Goal: Information Seeking & Learning: Learn about a topic

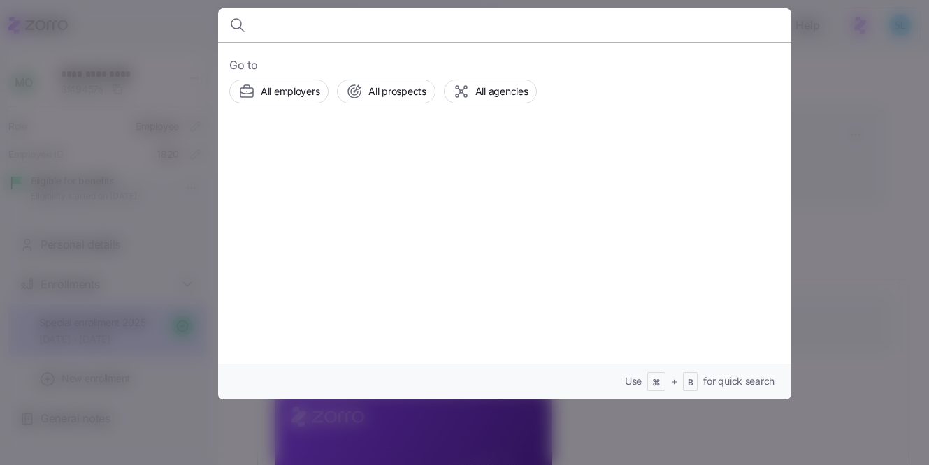
scroll to position [423, 0]
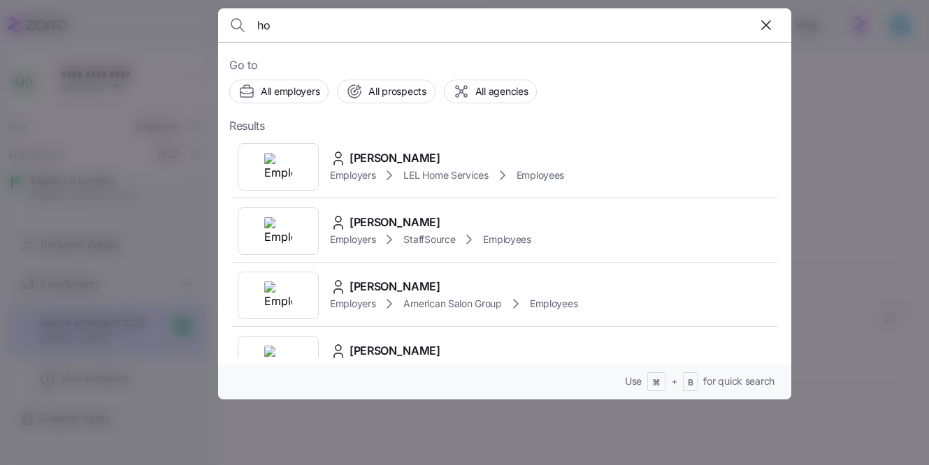
type input "h"
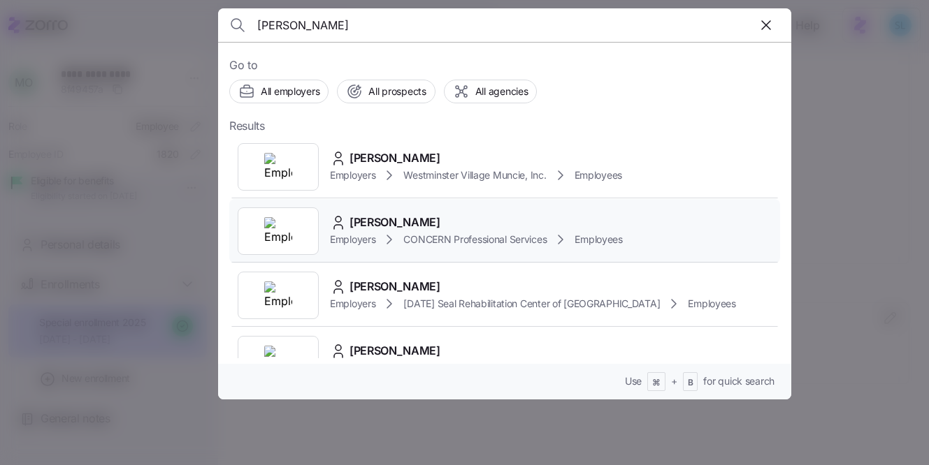
type input "andrew hoc"
click at [473, 212] on div "Andrew Hockenbroch Employers CONCERN Professional Services Employees" at bounding box center [504, 231] width 551 height 64
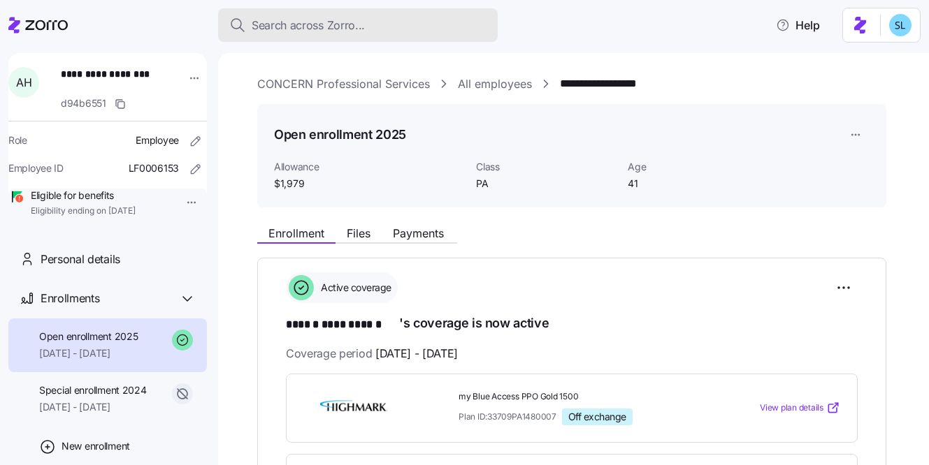
click at [444, 30] on div "Search across Zorro..." at bounding box center [357, 25] width 257 height 17
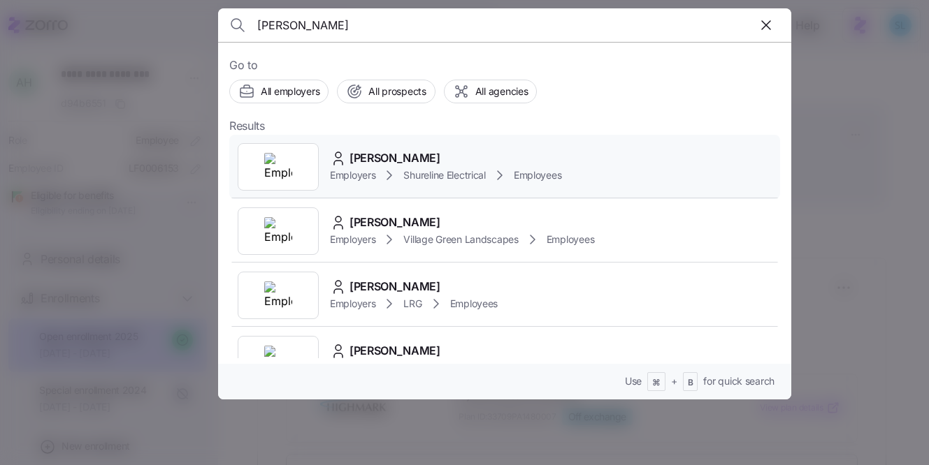
type input "paul fahey"
click at [375, 157] on span "Paul Fahey" at bounding box center [394, 158] width 91 height 17
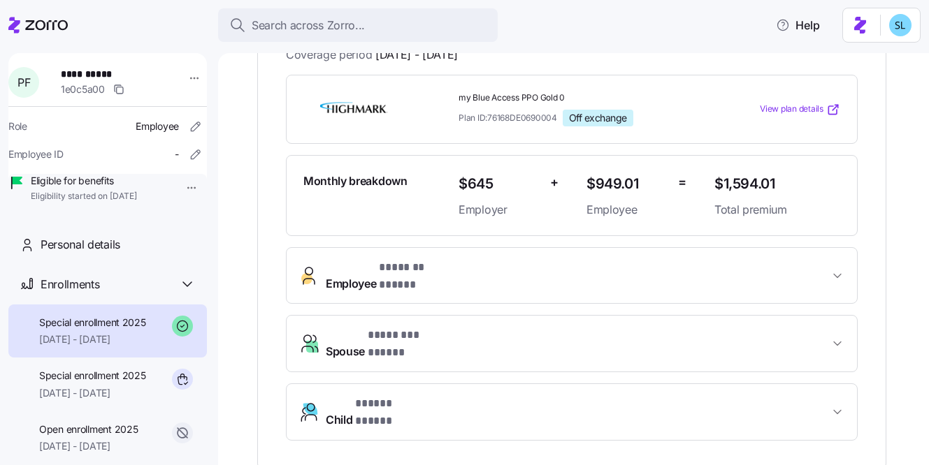
scroll to position [320, 0]
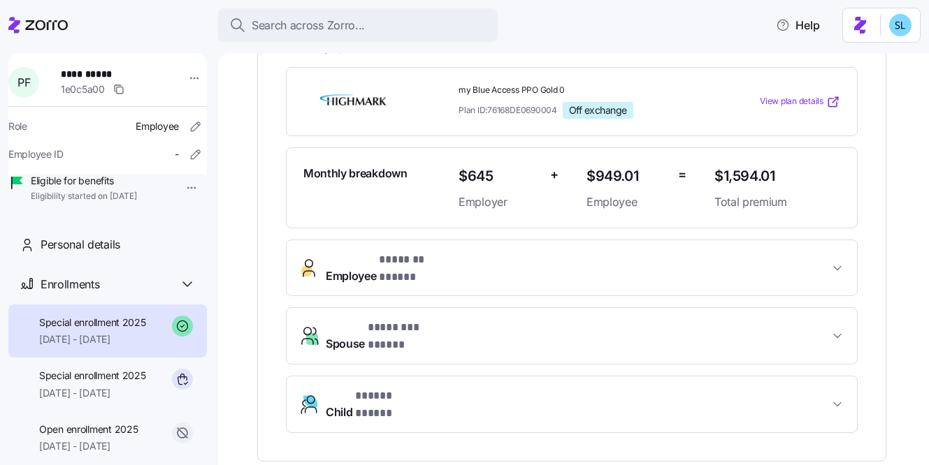
click at [479, 252] on span "Employee * ******* ***** *" at bounding box center [577, 269] width 503 height 34
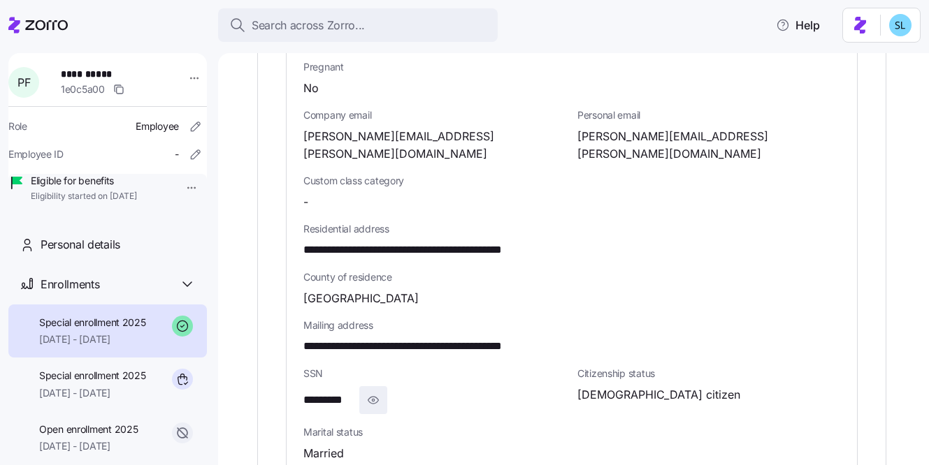
click at [382, 387] on span "button" at bounding box center [373, 400] width 27 height 27
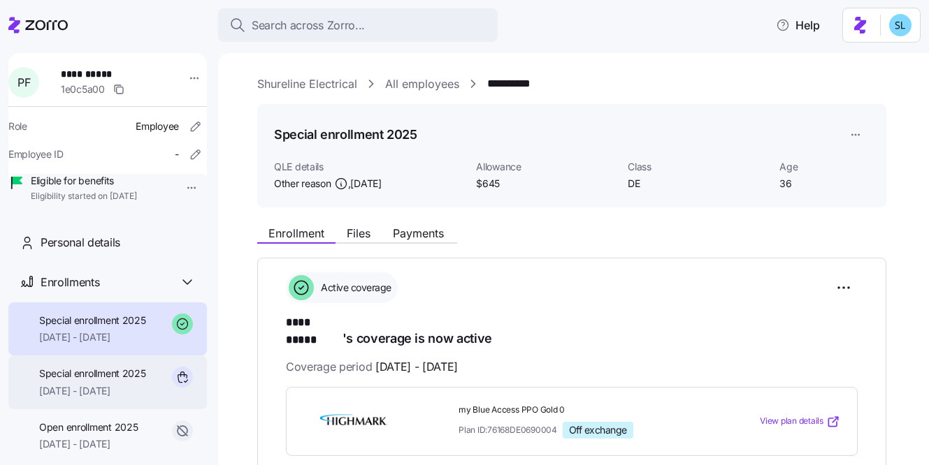
scroll to position [3, 0]
click at [106, 380] on span "Special enrollment 2025" at bounding box center [92, 373] width 107 height 14
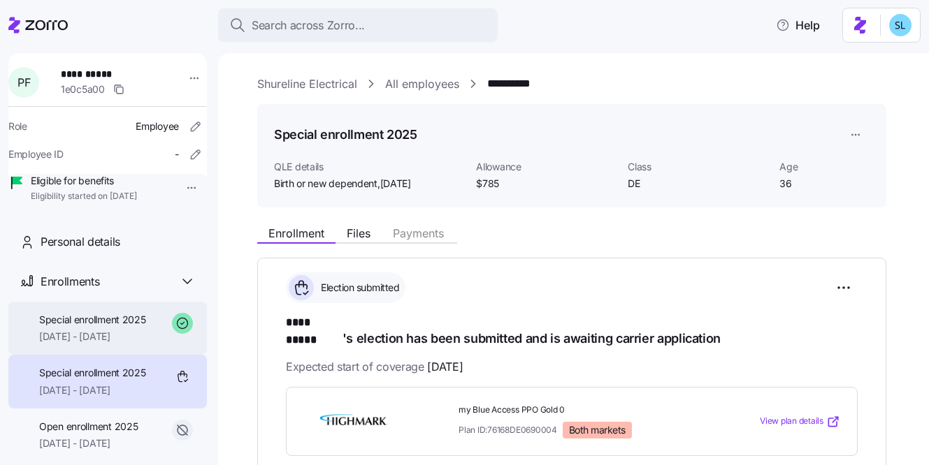
click at [100, 345] on div "Special enrollment 2025 08/01/2025 - 12/31/2025" at bounding box center [92, 328] width 107 height 31
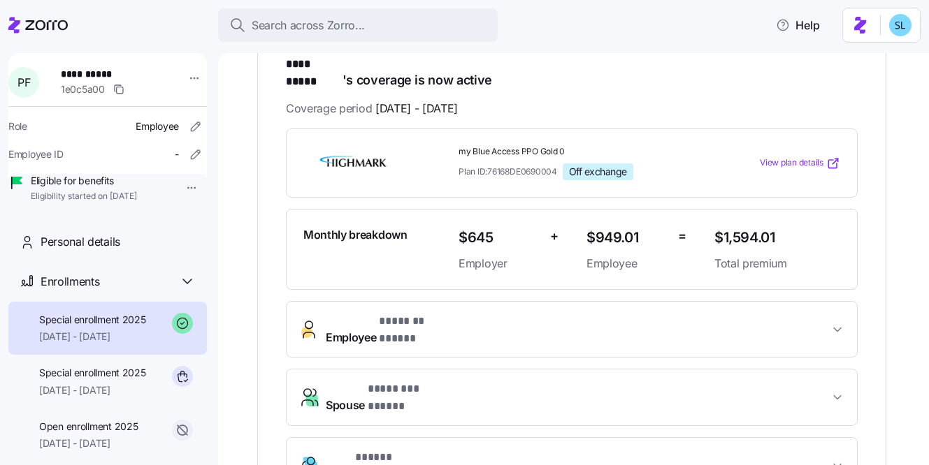
scroll to position [448, 0]
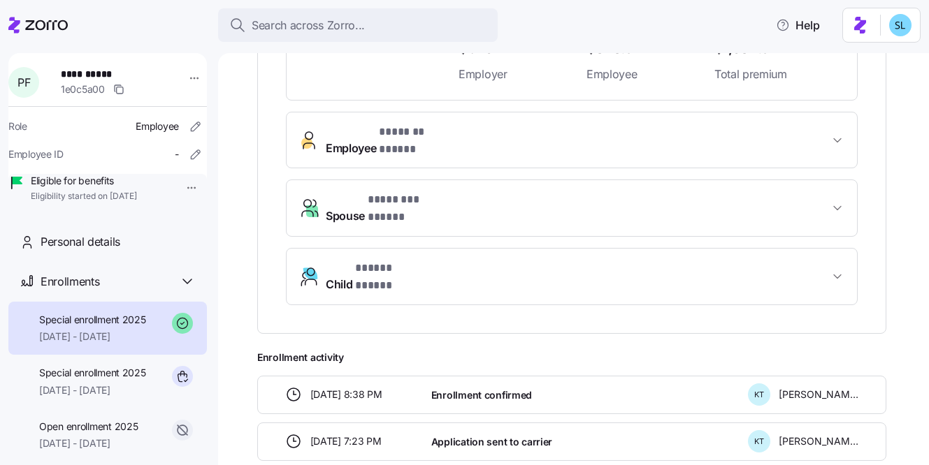
click at [396, 124] on span "* ******* ***** *" at bounding box center [416, 132] width 75 height 17
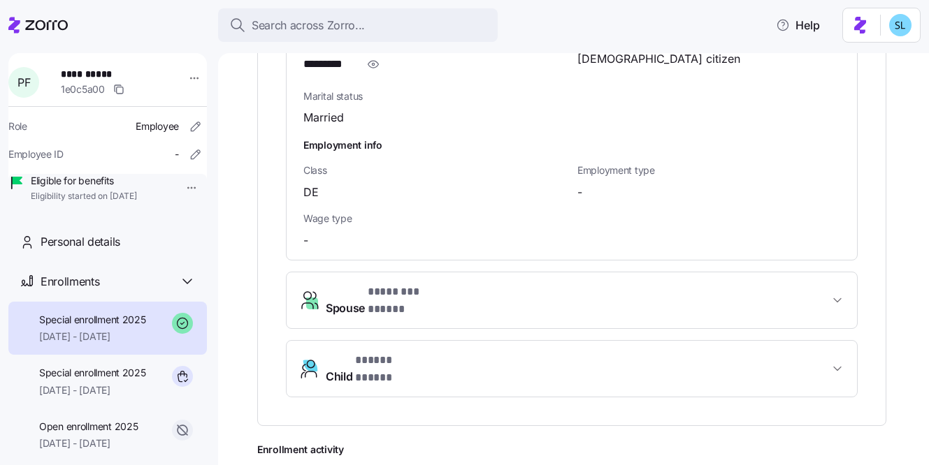
scroll to position [1001, 0]
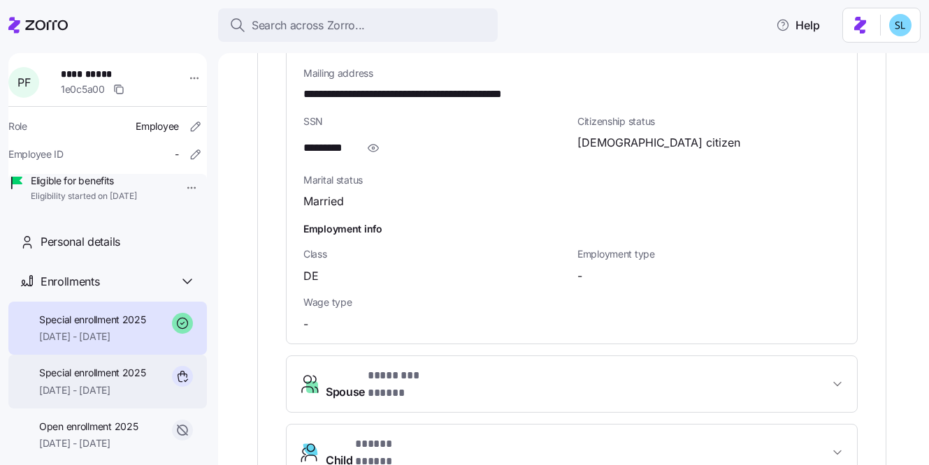
click at [75, 380] on span "Special enrollment 2025" at bounding box center [92, 373] width 107 height 14
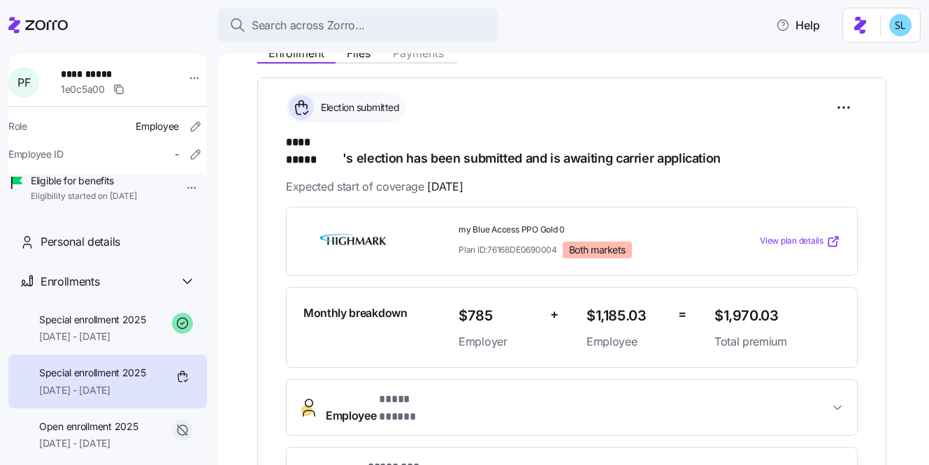
scroll to position [157, 0]
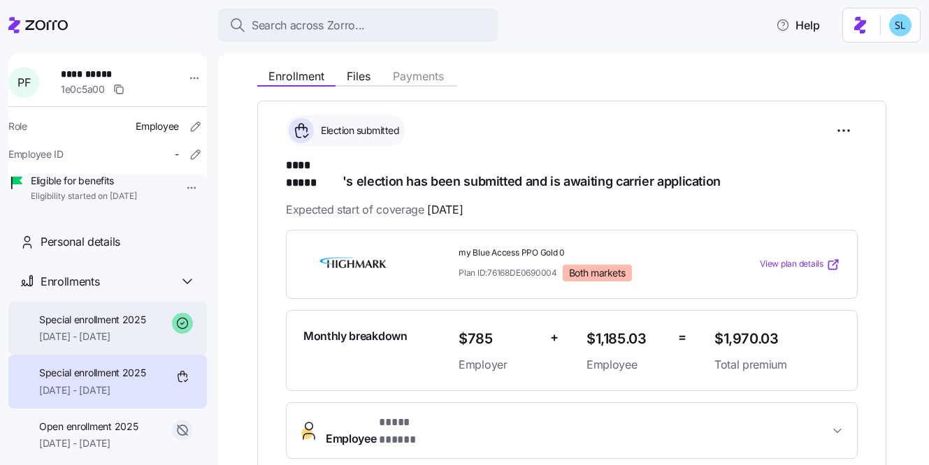
click at [122, 344] on span "08/01/2025 - 12/31/2025" at bounding box center [92, 337] width 107 height 14
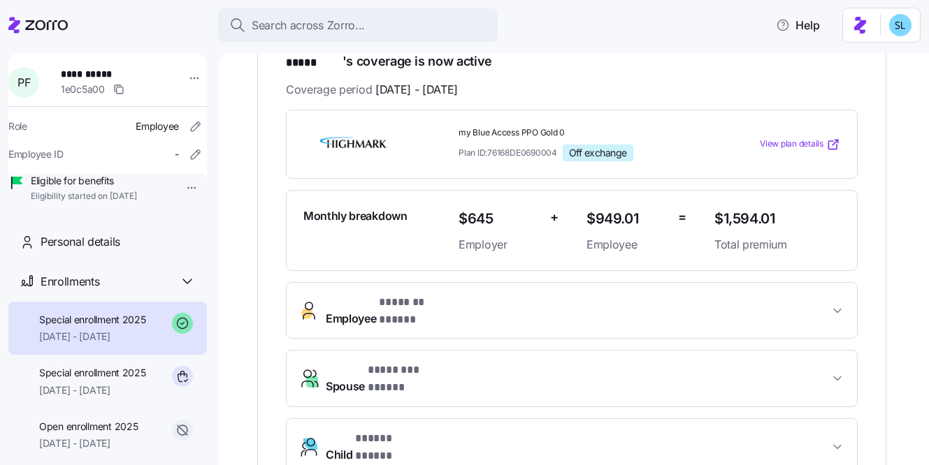
scroll to position [219, 0]
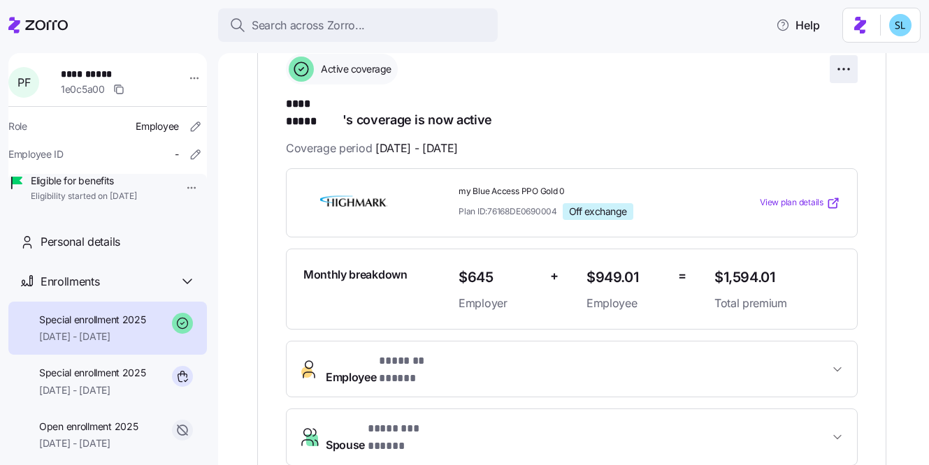
click at [839, 71] on html "**********" at bounding box center [464, 228] width 929 height 457
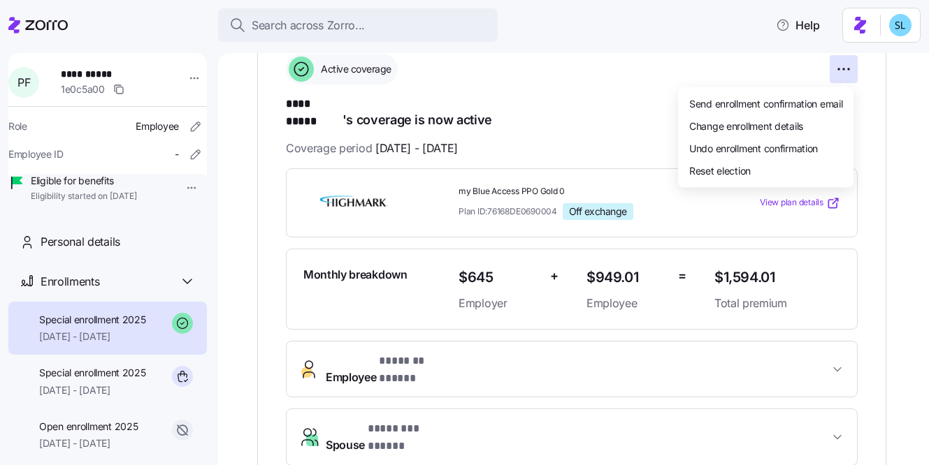
click at [883, 146] on html "**********" at bounding box center [464, 228] width 929 height 457
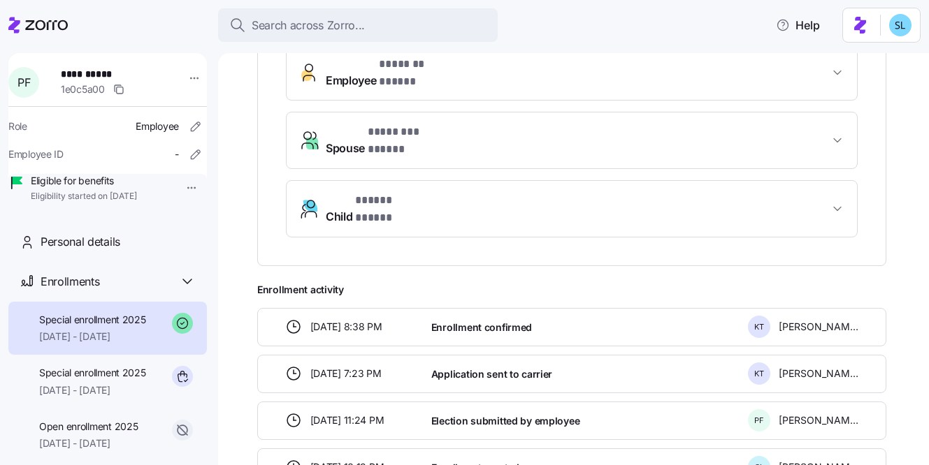
scroll to position [377, 0]
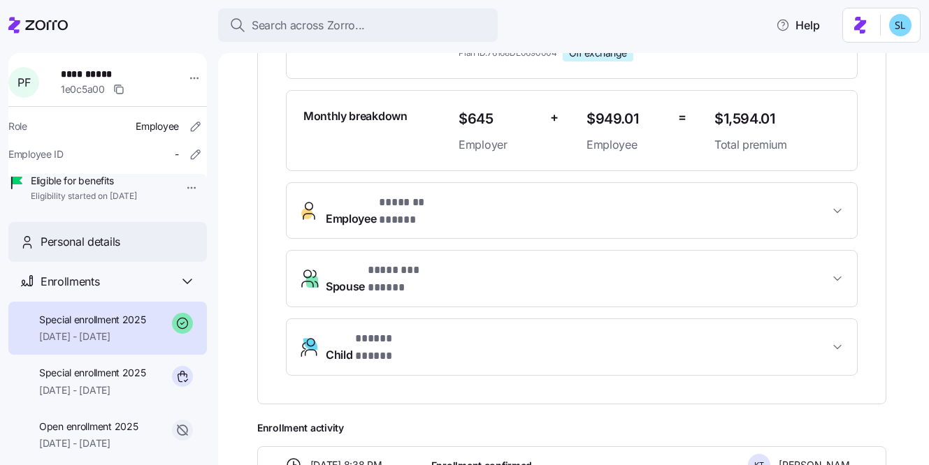
click at [138, 262] on div "Personal details" at bounding box center [107, 242] width 198 height 40
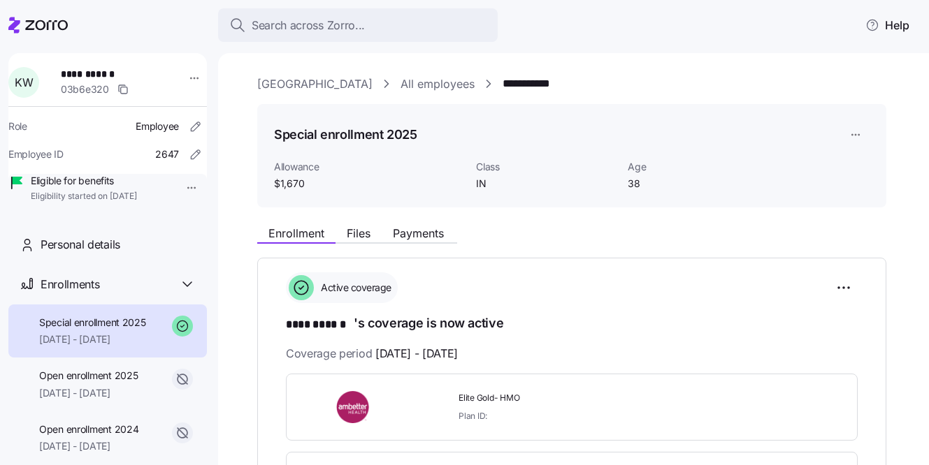
click at [618, 77] on div "**********" at bounding box center [583, 83] width 652 height 17
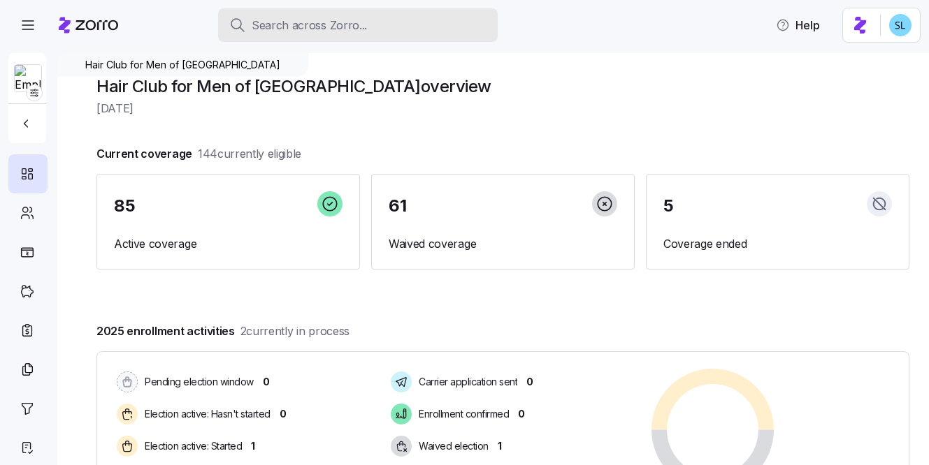
click at [441, 20] on div "Search across Zorro..." at bounding box center [357, 25] width 257 height 17
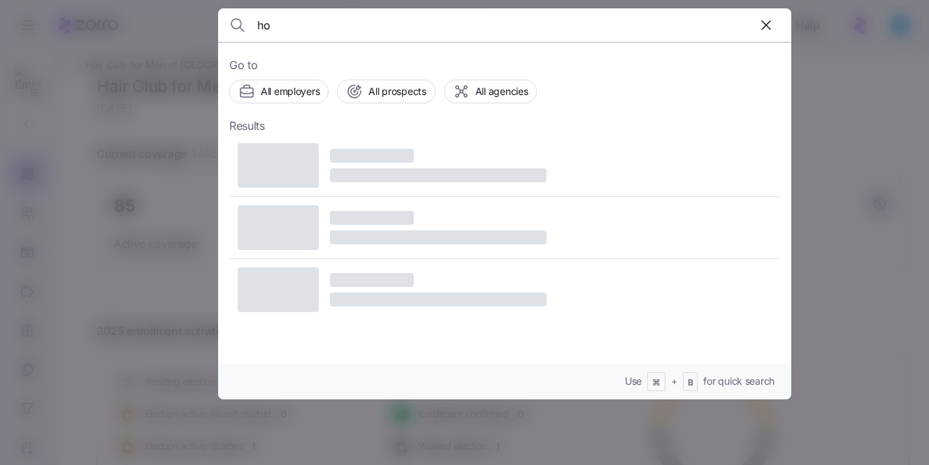
type input "h"
type input "a"
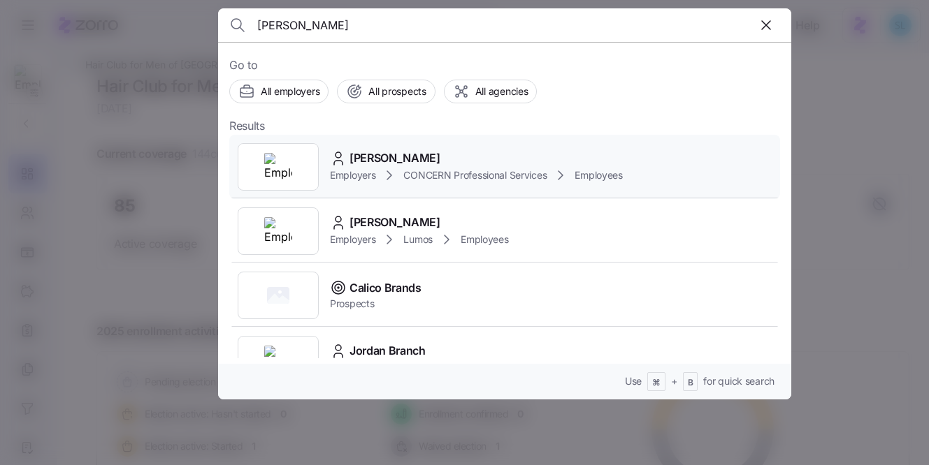
type input "branco"
click at [472, 142] on div "Sandra Branco Employers CONCERN Professional Services Employees" at bounding box center [504, 167] width 551 height 64
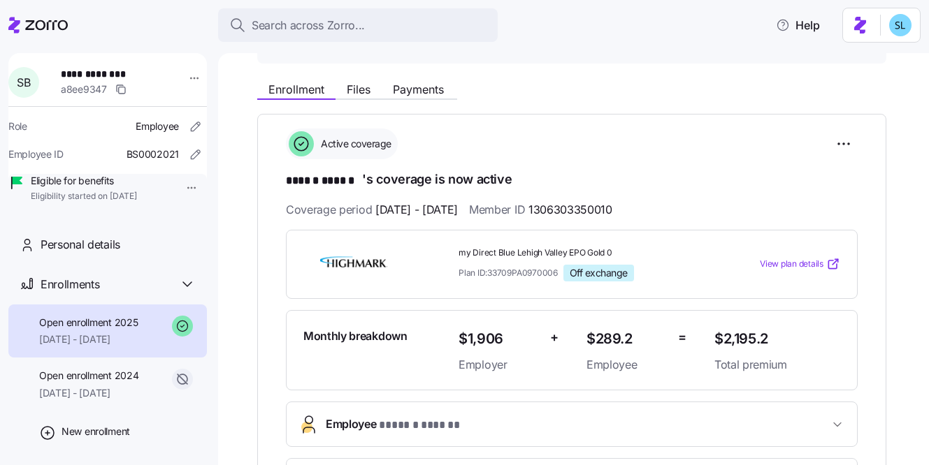
scroll to position [168, 0]
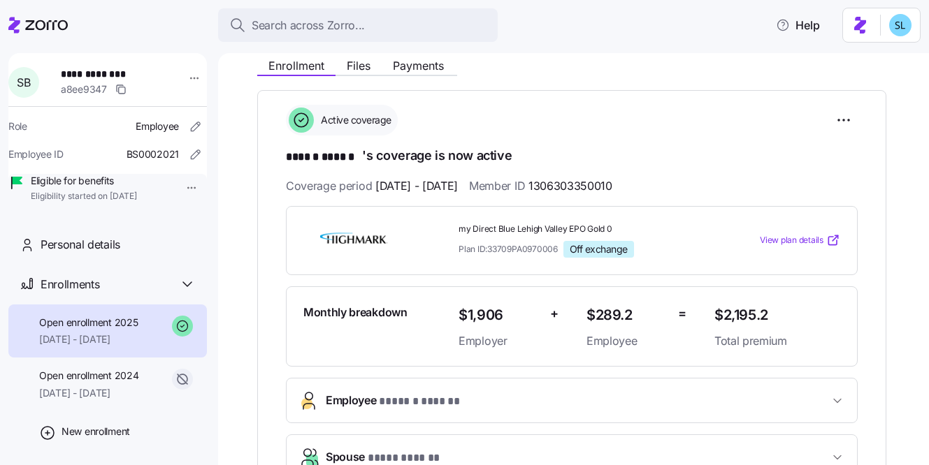
click at [435, 386] on button "Employee * ****** ****** *" at bounding box center [572, 401] width 570 height 44
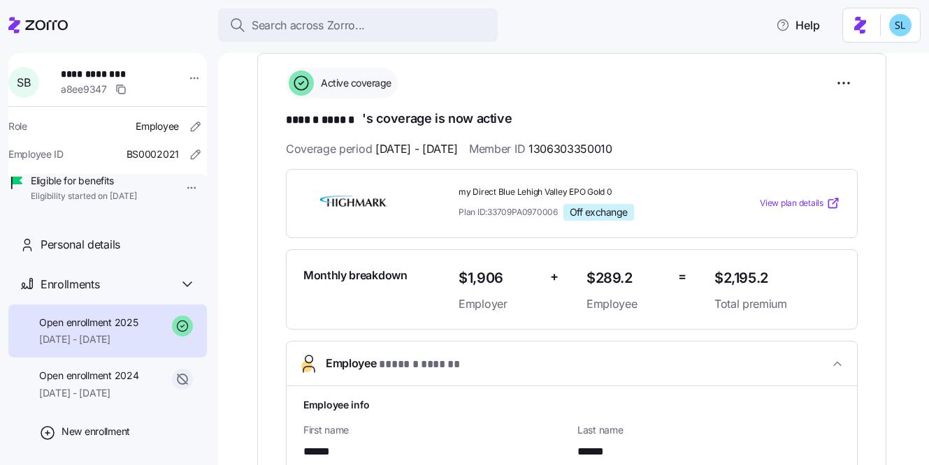
scroll to position [203, 0]
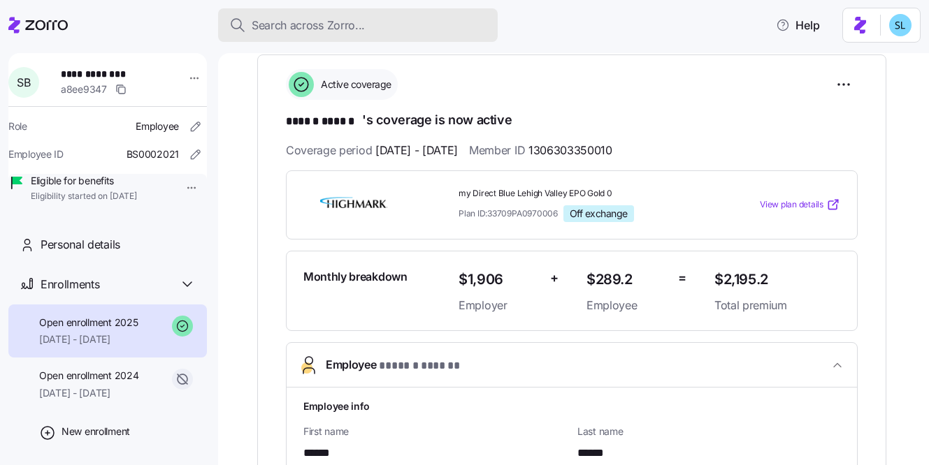
click at [366, 29] on div "Search across Zorro..." at bounding box center [357, 25] width 257 height 17
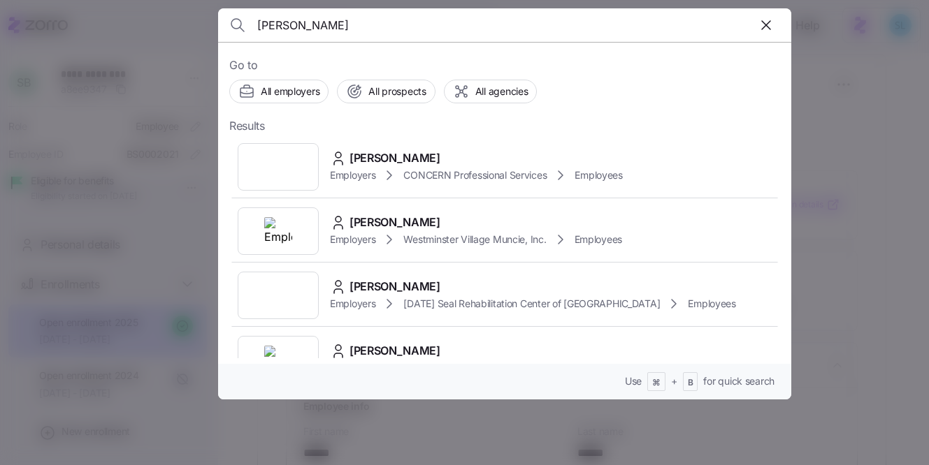
type input "andrew hoch"
click at [432, 159] on span "Andrew Hockenbroch" at bounding box center [394, 158] width 91 height 17
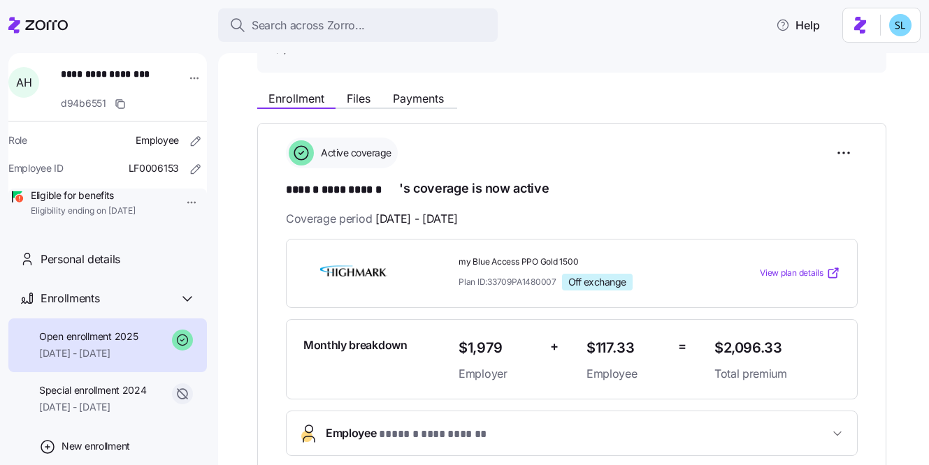
scroll to position [259, 0]
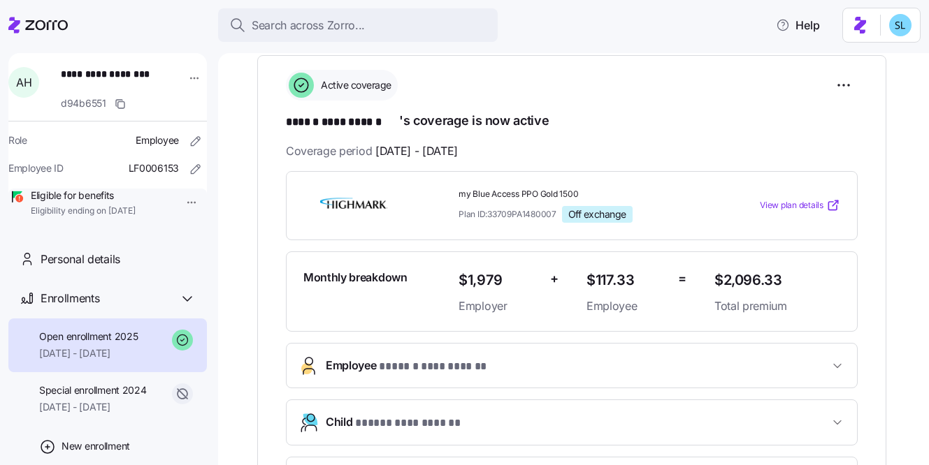
click at [493, 355] on button "**********" at bounding box center [572, 366] width 570 height 44
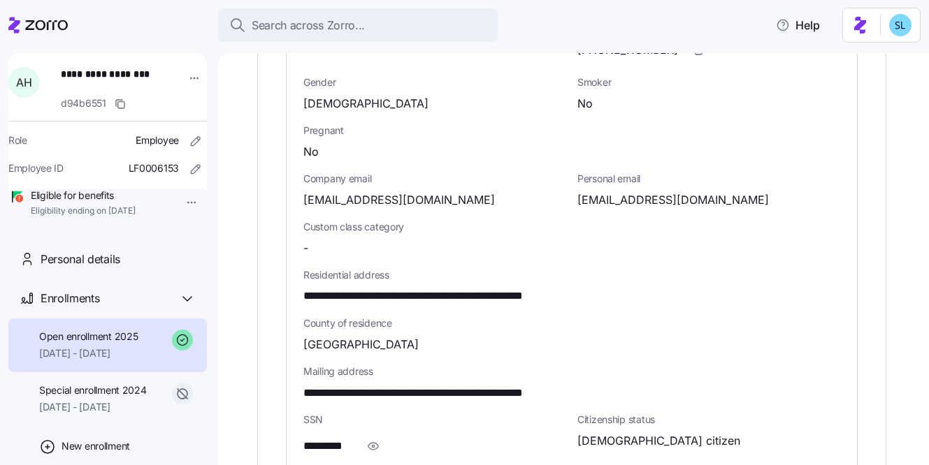
scroll to position [809, 0]
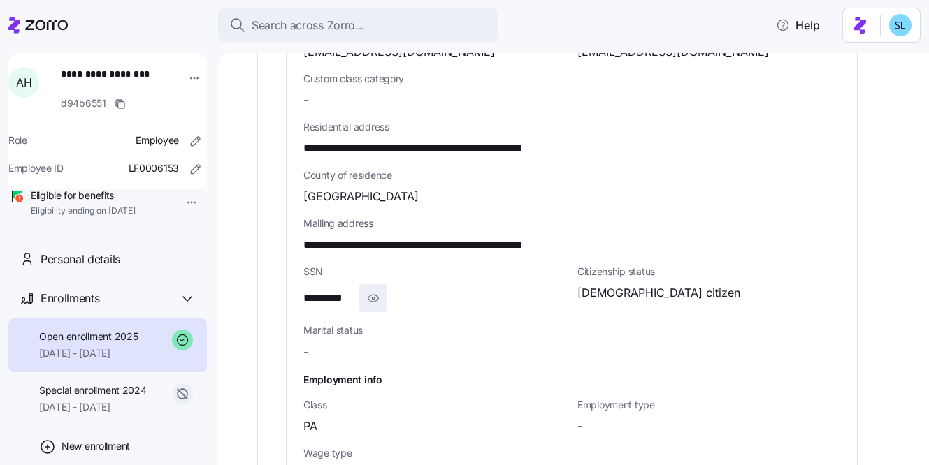
click at [376, 302] on icon "button" at bounding box center [373, 298] width 14 height 17
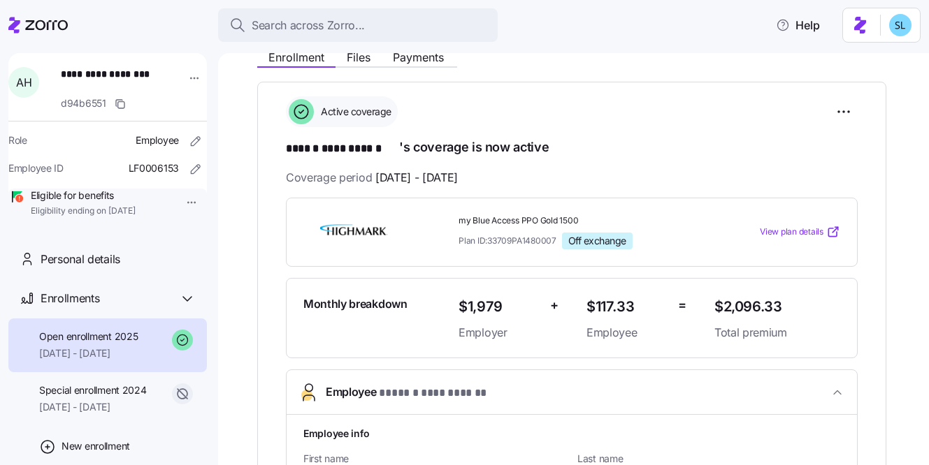
scroll to position [120, 0]
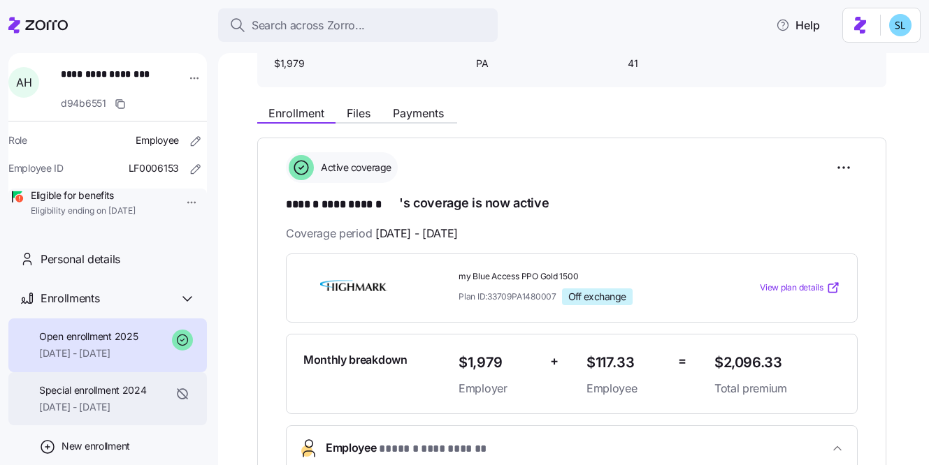
click at [86, 414] on span "12/01/2024 - 12/31/2024" at bounding box center [93, 407] width 108 height 14
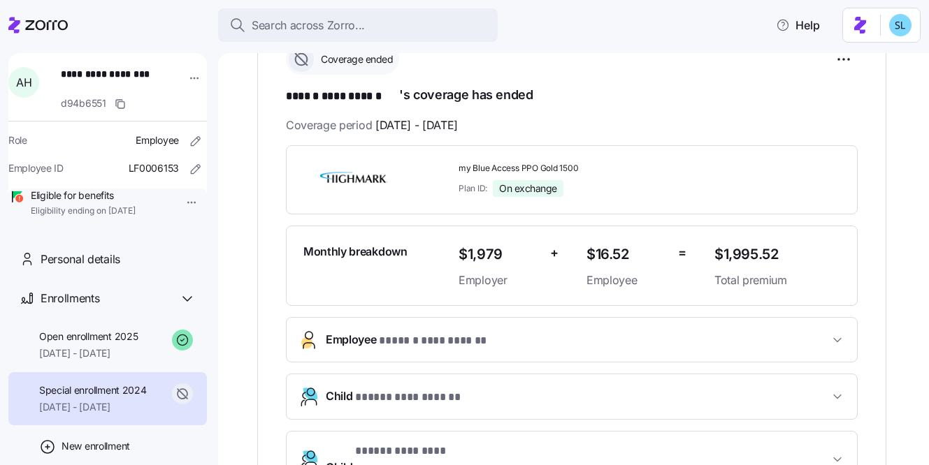
scroll to position [197, 0]
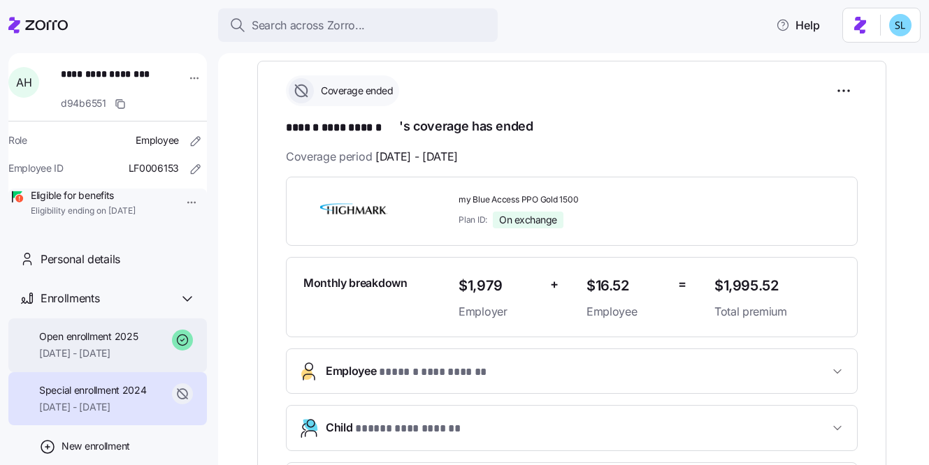
click at [122, 361] on span "01/01/2025 - 09/30/2025" at bounding box center [88, 354] width 99 height 14
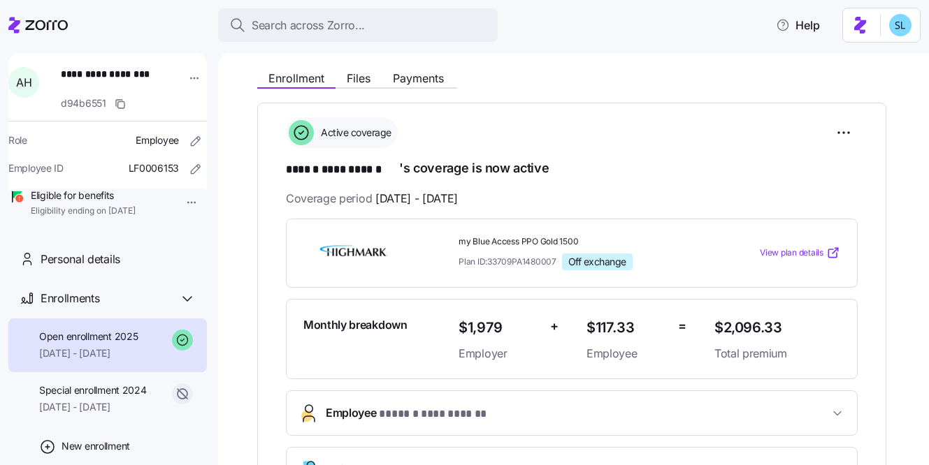
scroll to position [101, 0]
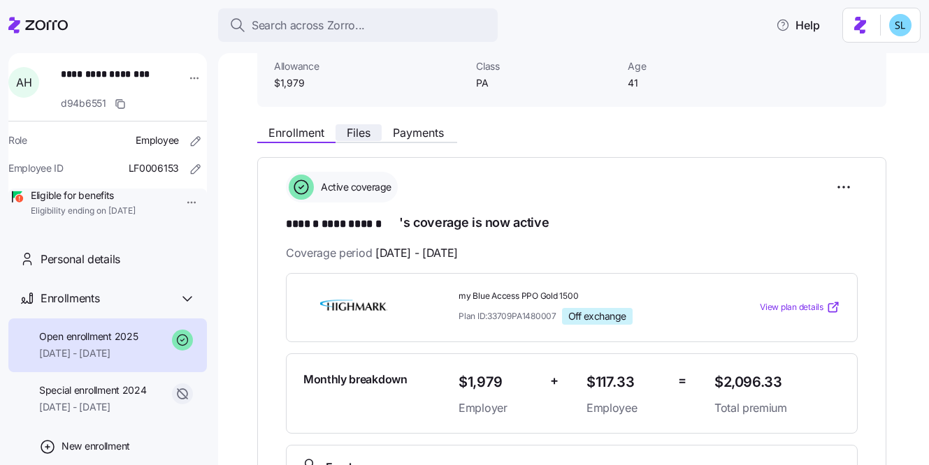
click at [373, 133] on button "Files" at bounding box center [358, 132] width 46 height 17
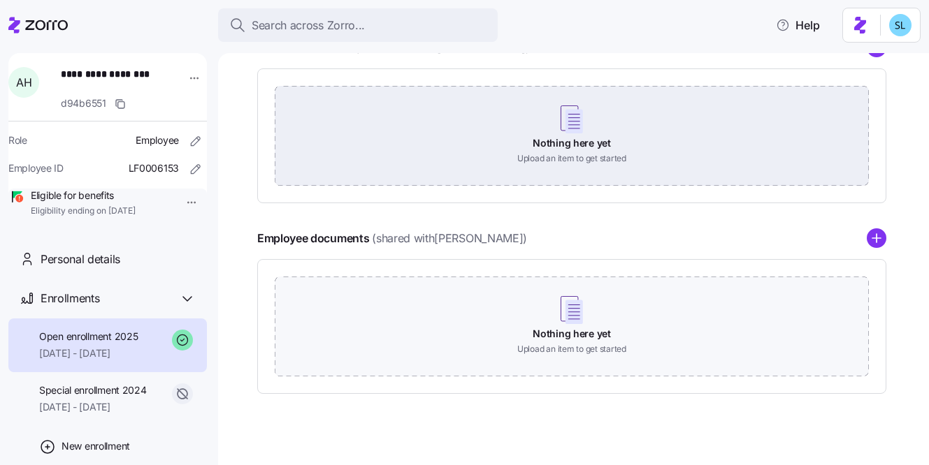
scroll to position [233, 0]
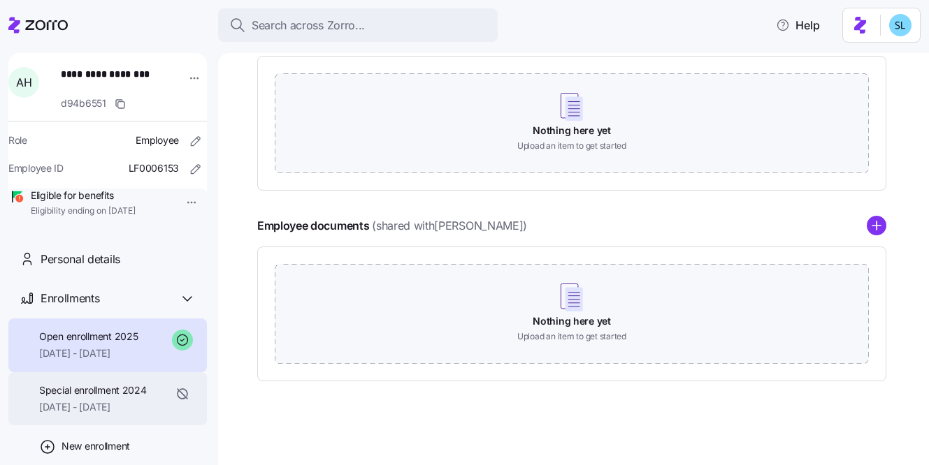
click at [66, 398] on span "Special enrollment 2024" at bounding box center [93, 391] width 108 height 14
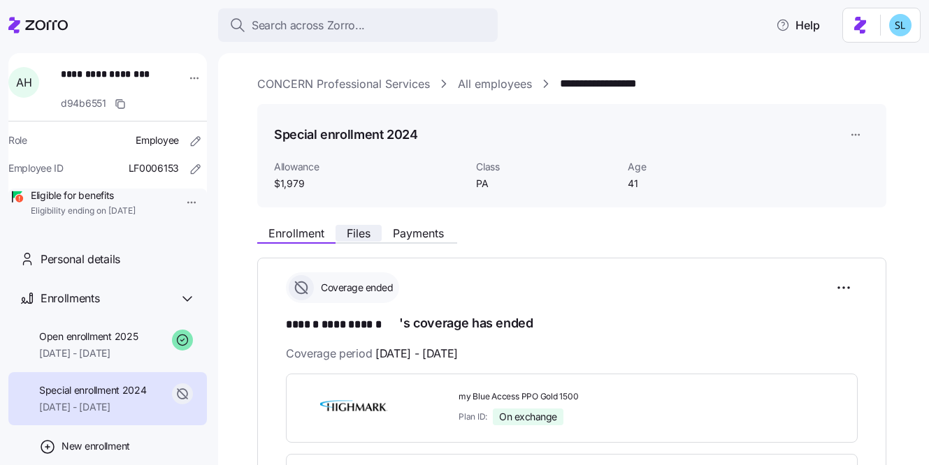
click at [366, 238] on span "Files" at bounding box center [359, 233] width 24 height 11
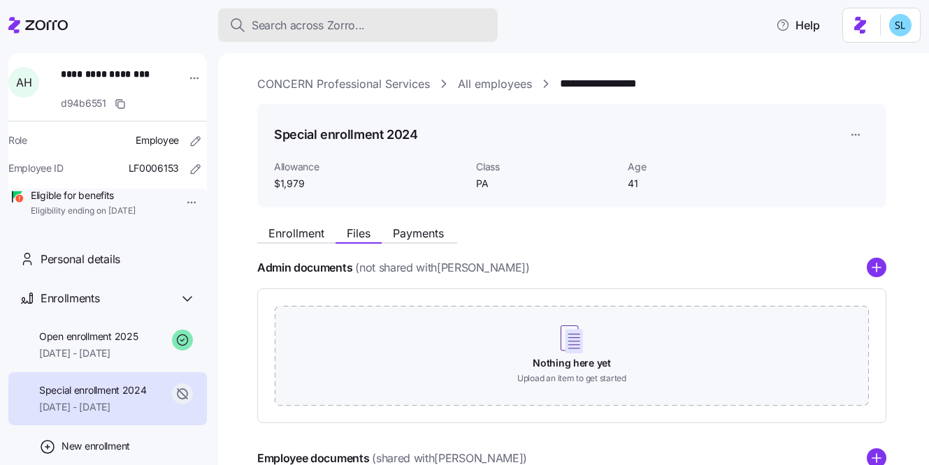
click at [433, 35] on button "Search across Zorro..." at bounding box center [358, 25] width 280 height 34
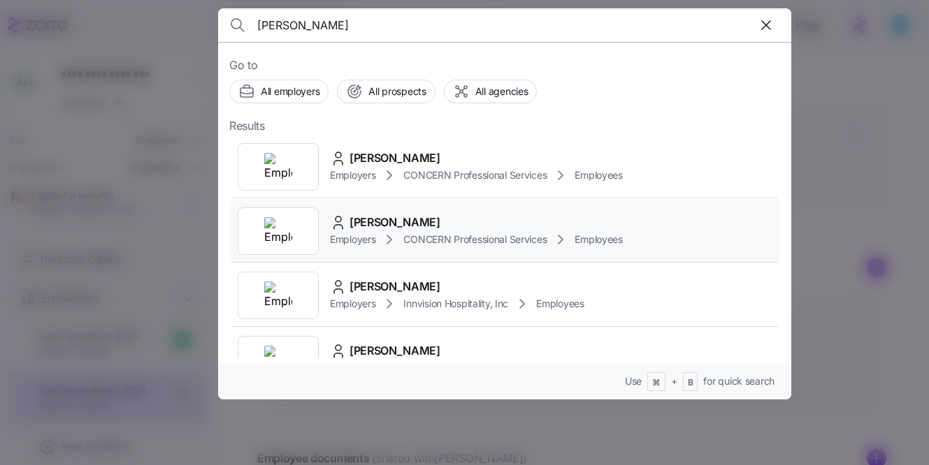
type input "kulp"
click at [430, 207] on div "Paulena Kulp Employers CONCERN Professional Services Employees" at bounding box center [504, 231] width 551 height 64
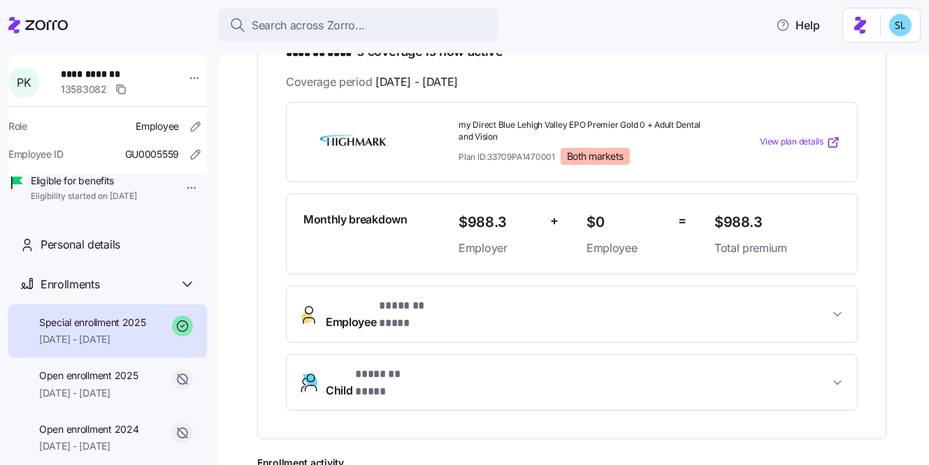
scroll to position [294, 0]
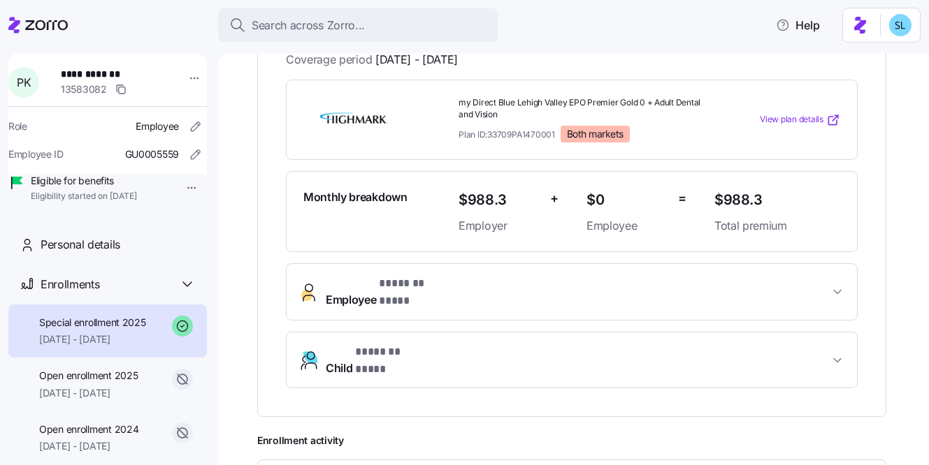
click at [526, 307] on div "**********" at bounding box center [572, 325] width 572 height 125
click at [512, 282] on span "Employee * ******* **** *" at bounding box center [577, 292] width 503 height 34
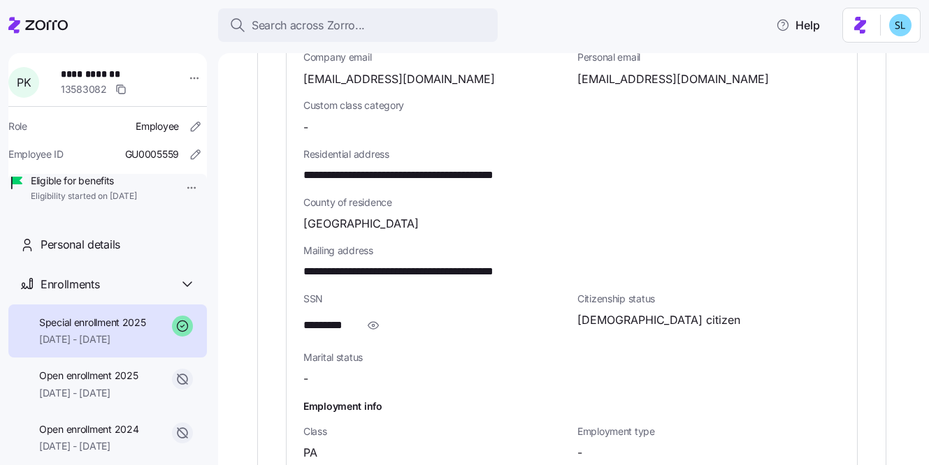
scroll to position [849, 0]
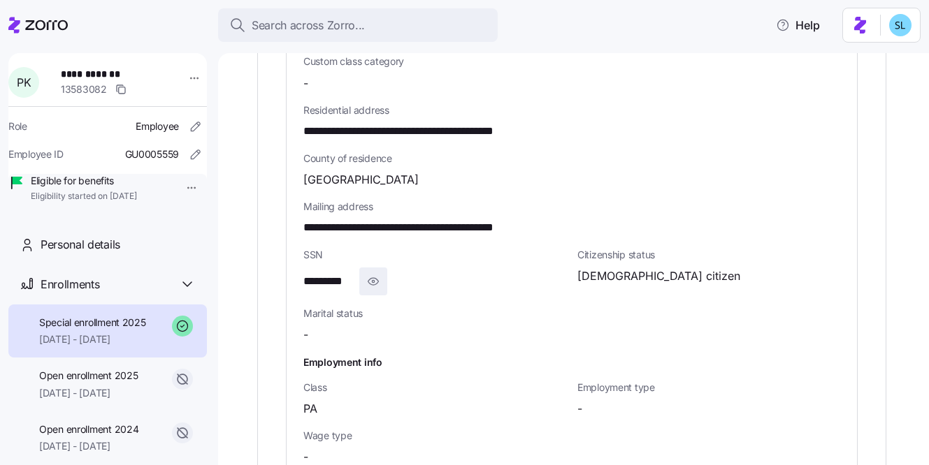
click at [382, 268] on span "button" at bounding box center [373, 281] width 27 height 27
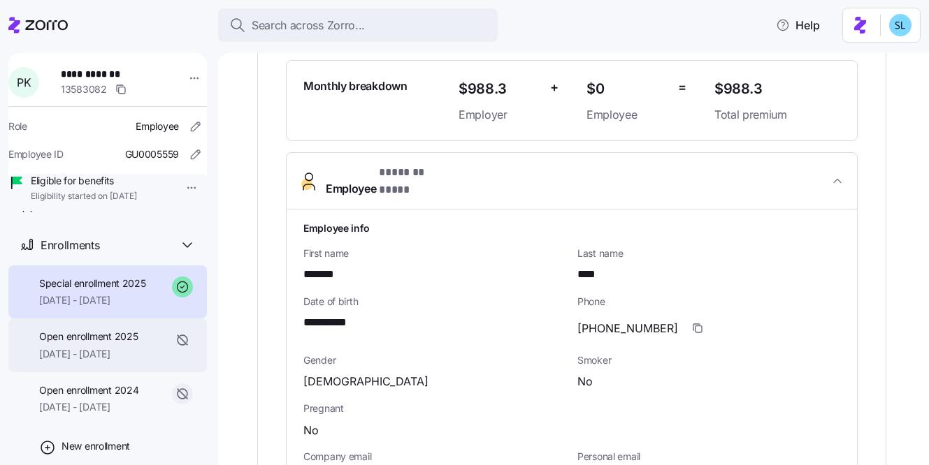
scroll to position [44, 0]
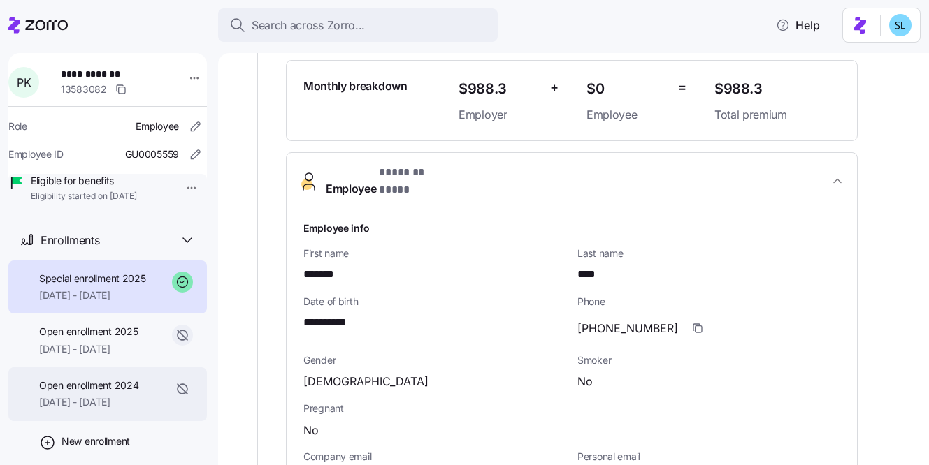
click at [99, 396] on div "Open enrollment 2024 07/01/2024 - 12/31/2024" at bounding box center [107, 395] width 198 height 54
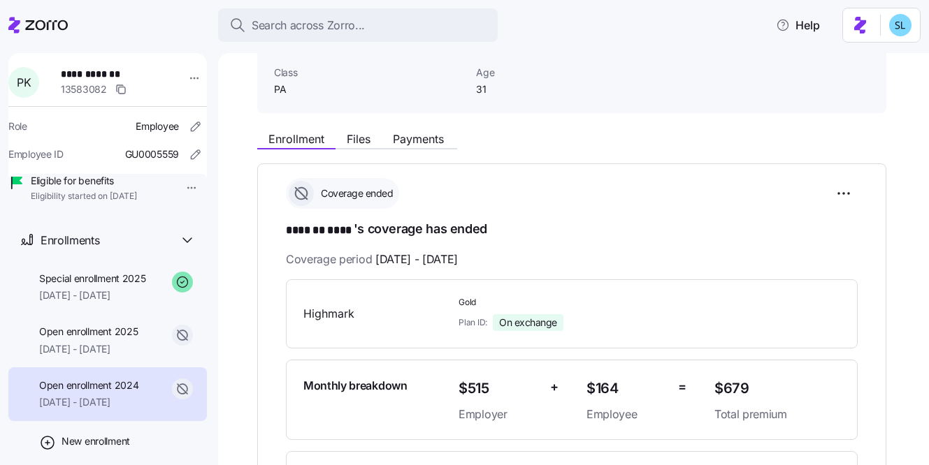
scroll to position [111, 0]
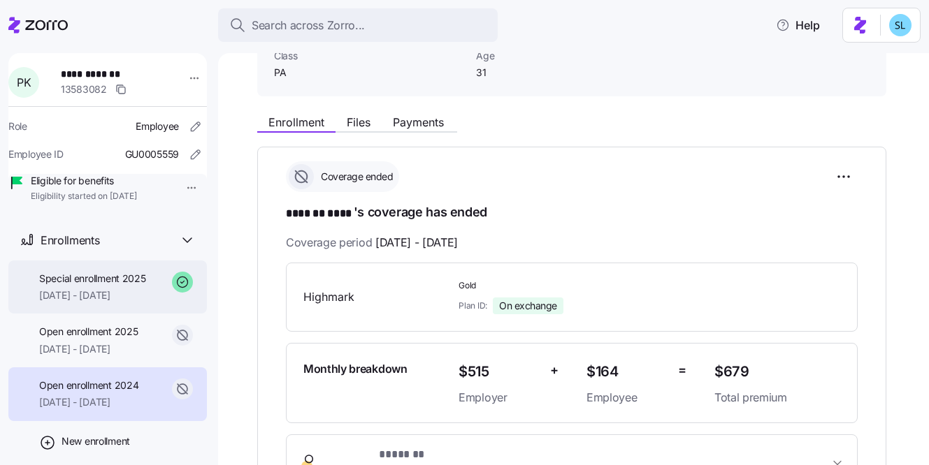
click at [112, 285] on div "Special enrollment 2025 01/12/2025 - 12/31/2025" at bounding box center [107, 288] width 198 height 54
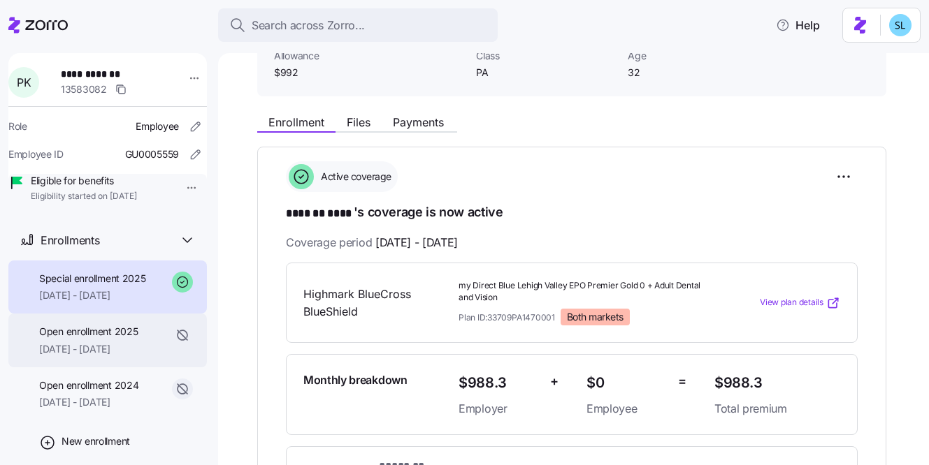
click at [91, 356] on span "01/01/2025 - 01/11/2025" at bounding box center [88, 349] width 99 height 14
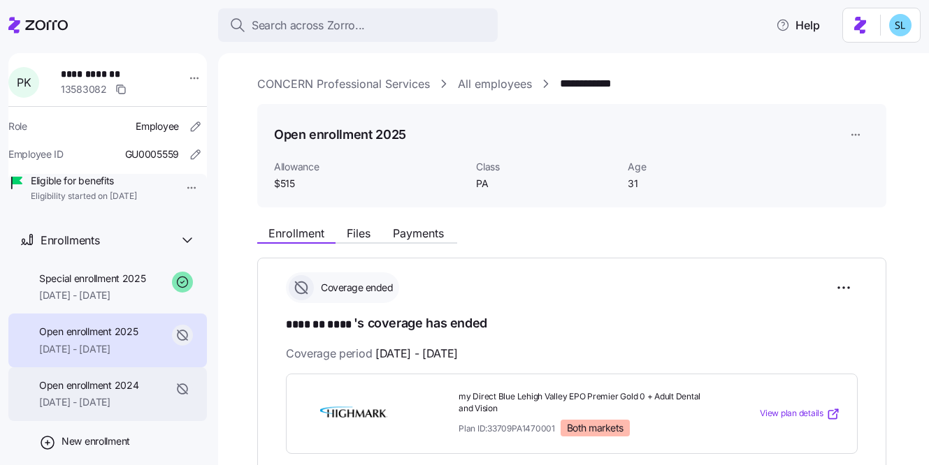
click at [78, 393] on span "Open enrollment 2024" at bounding box center [88, 386] width 99 height 14
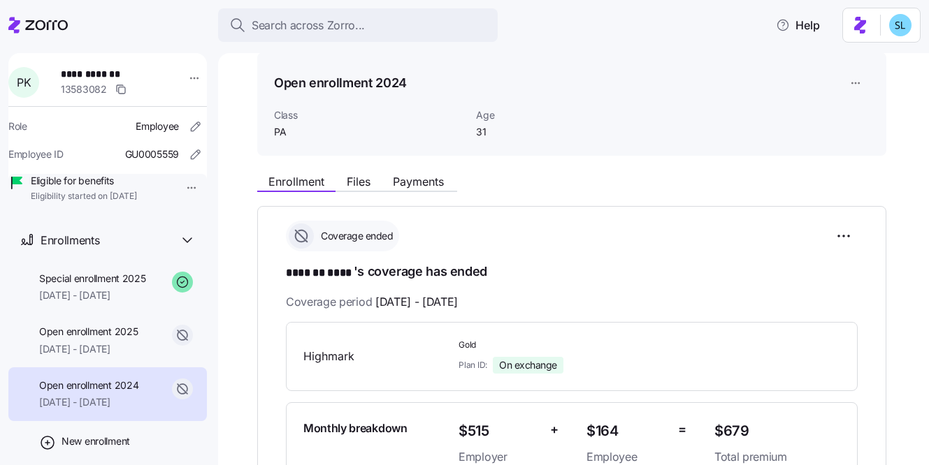
scroll to position [237, 0]
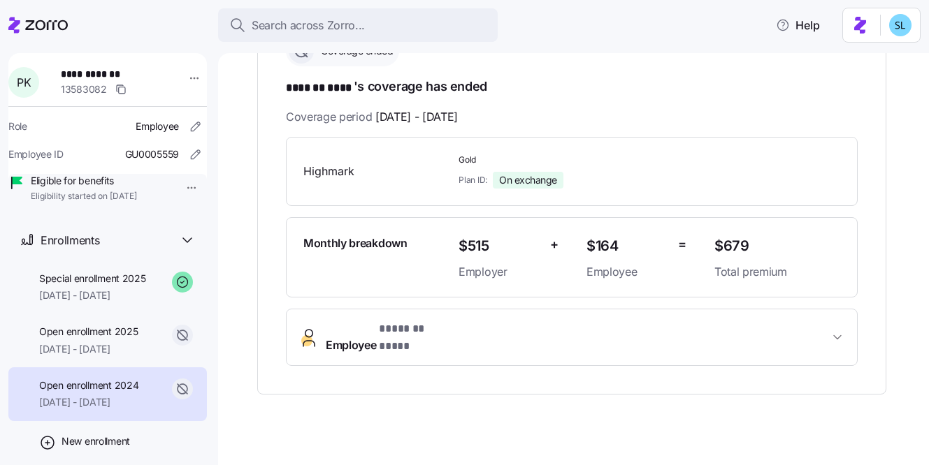
click at [542, 339] on button "Employee * ******* **** *" at bounding box center [572, 338] width 570 height 56
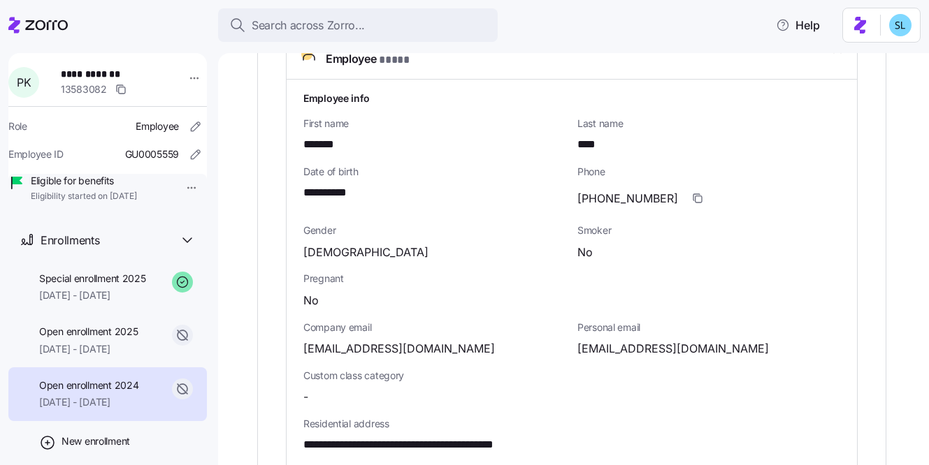
scroll to position [516, 0]
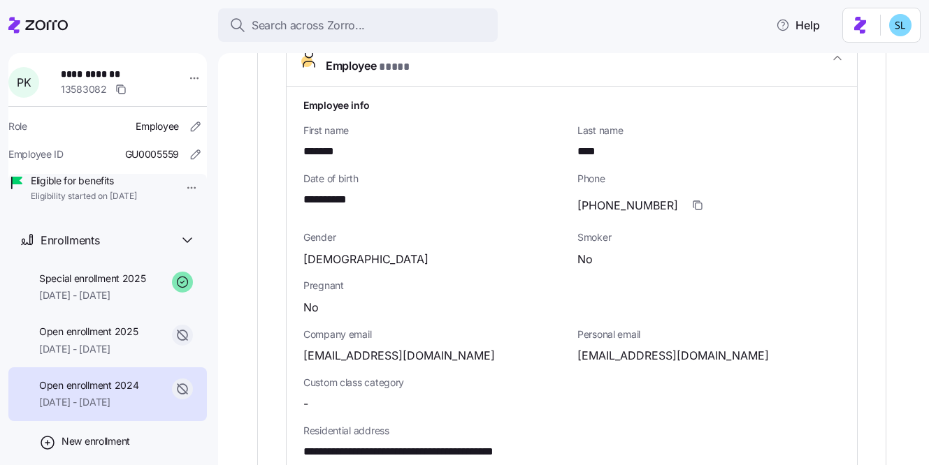
click at [674, 347] on span "newhardpaulena@aol.com" at bounding box center [672, 355] width 191 height 17
copy span "aol"
click at [727, 308] on div "Pregnant No" at bounding box center [572, 297] width 548 height 48
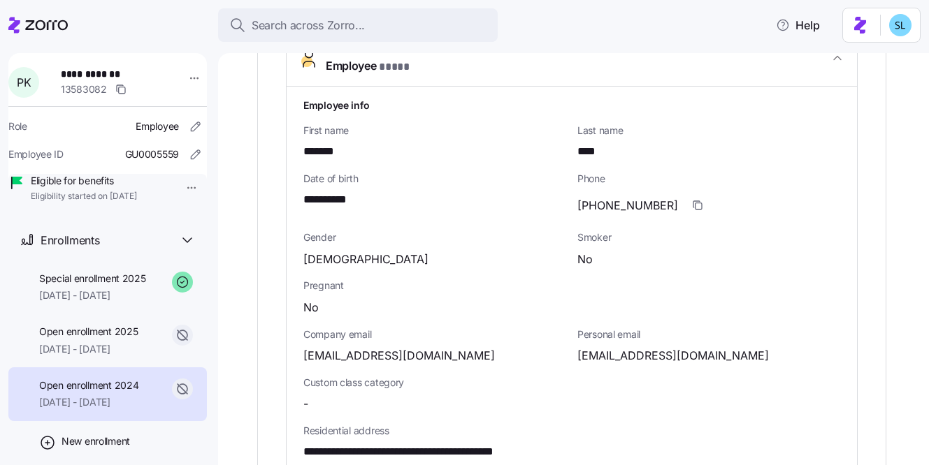
click at [631, 347] on span "newhardpaulena@aol.com" at bounding box center [672, 355] width 191 height 17
copy span "newhardpaulena"
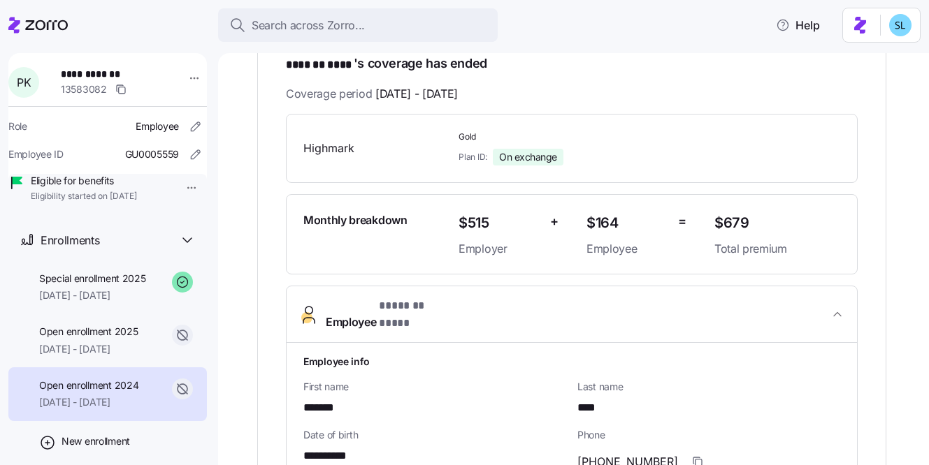
scroll to position [433, 0]
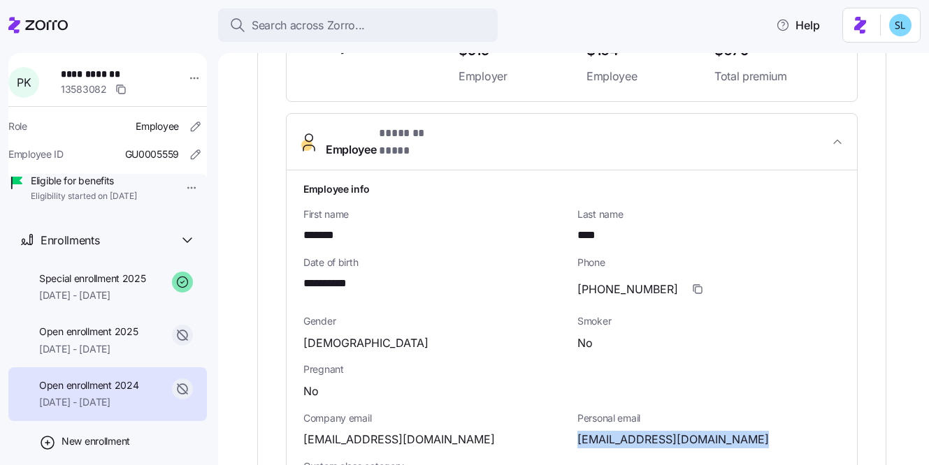
click at [616, 281] on span "(610)905-1554" at bounding box center [627, 289] width 101 height 17
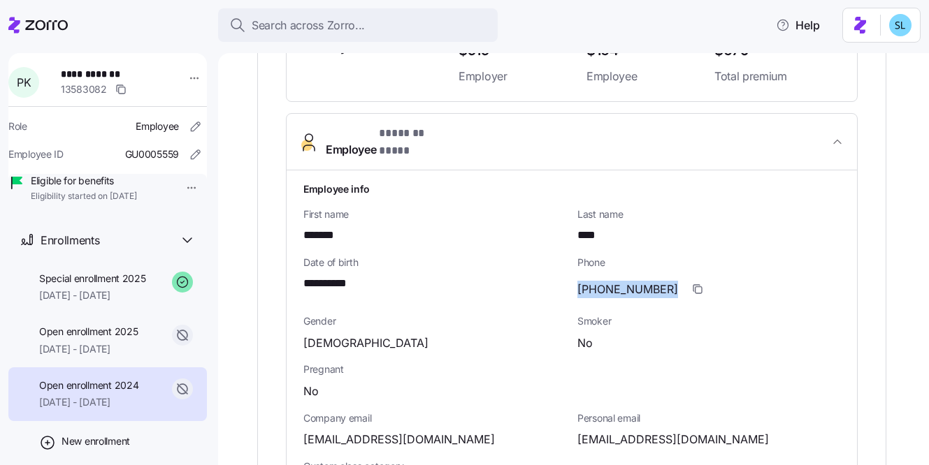
copy span "905"
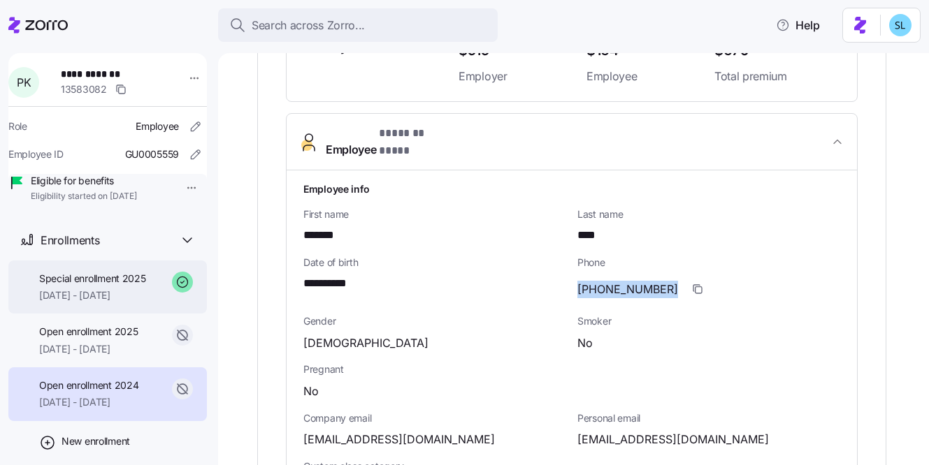
click at [80, 314] on div "Special enrollment 2025 01/12/2025 - 12/31/2025" at bounding box center [107, 288] width 198 height 54
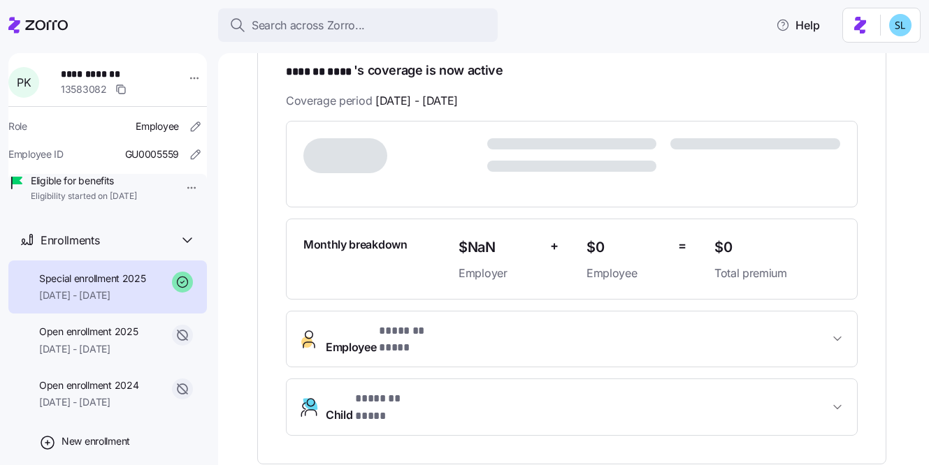
scroll to position [271, 0]
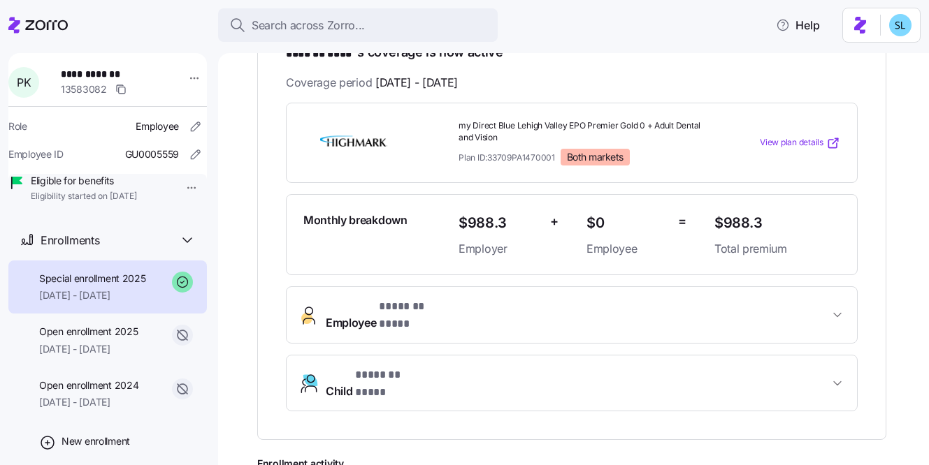
click at [645, 306] on span "Employee * ******* **** *" at bounding box center [577, 315] width 503 height 34
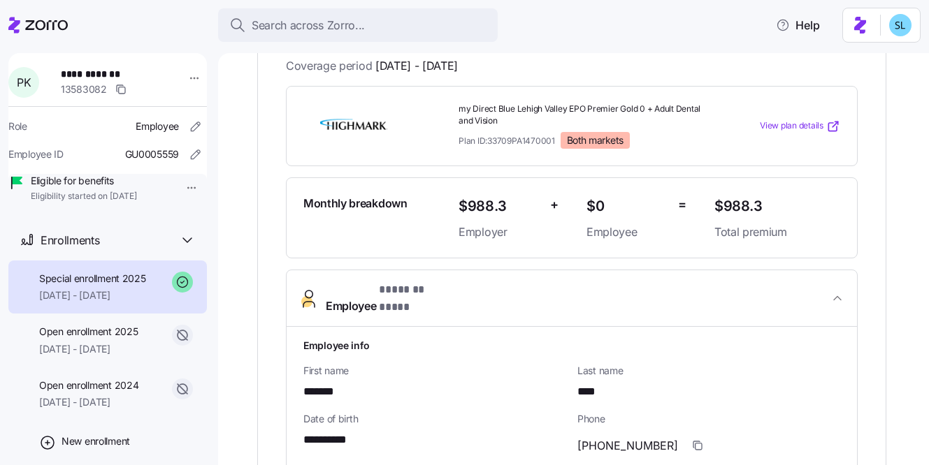
scroll to position [321, 0]
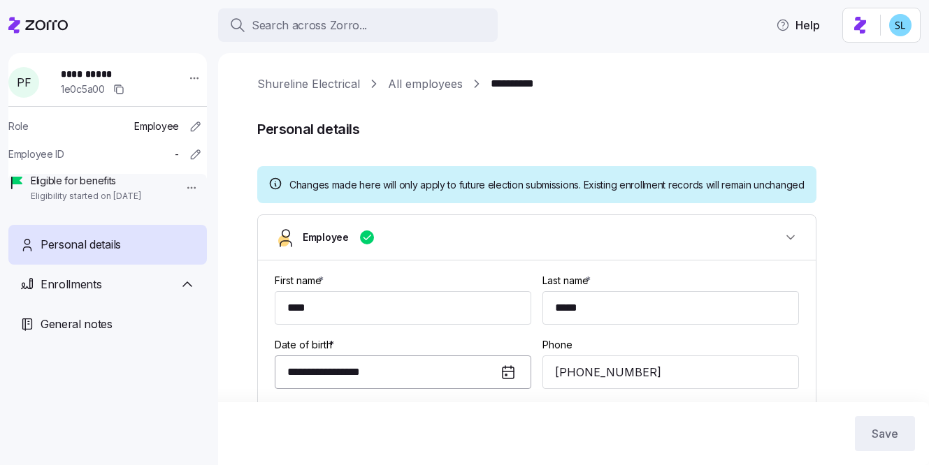
type input "DE"
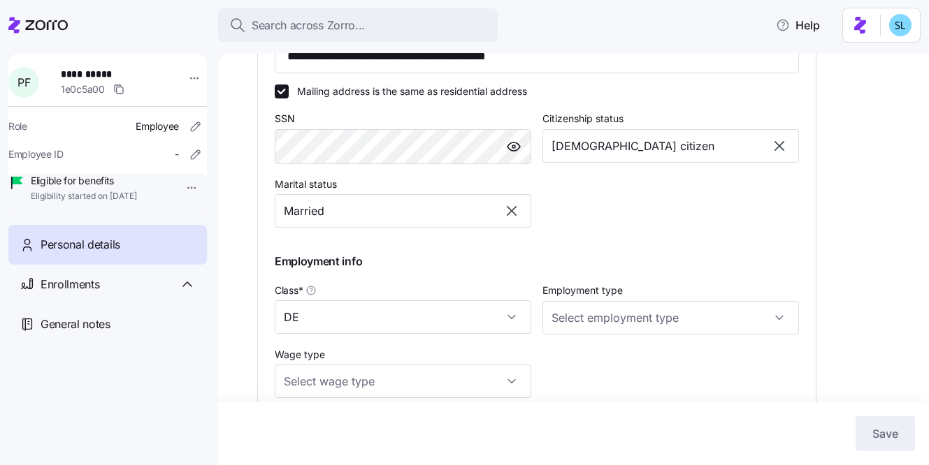
scroll to position [762, 0]
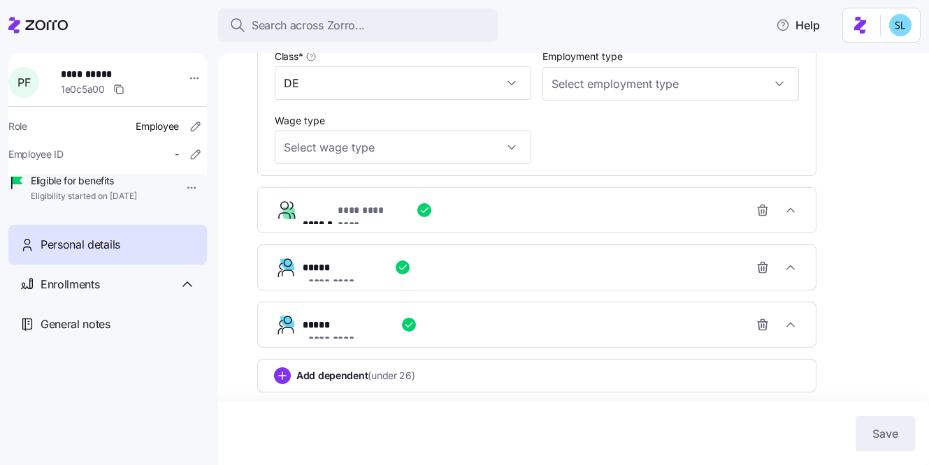
click at [417, 330] on div "**********" at bounding box center [542, 325] width 479 height 28
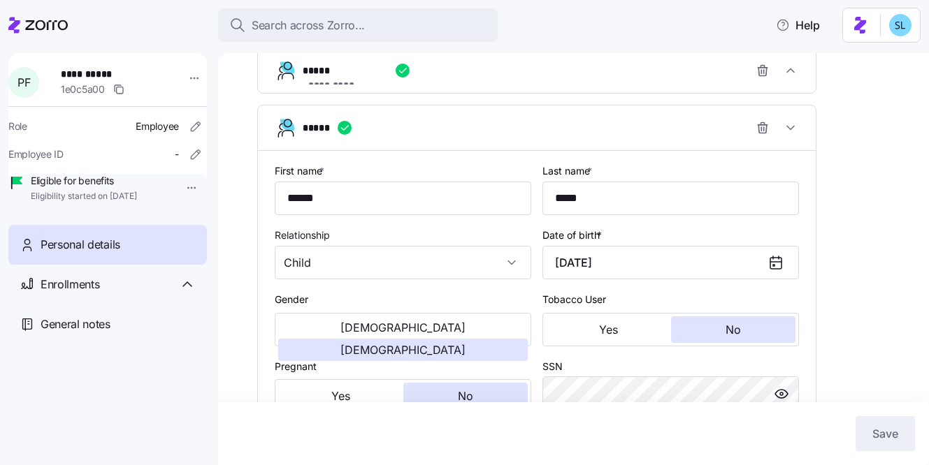
scroll to position [908, 0]
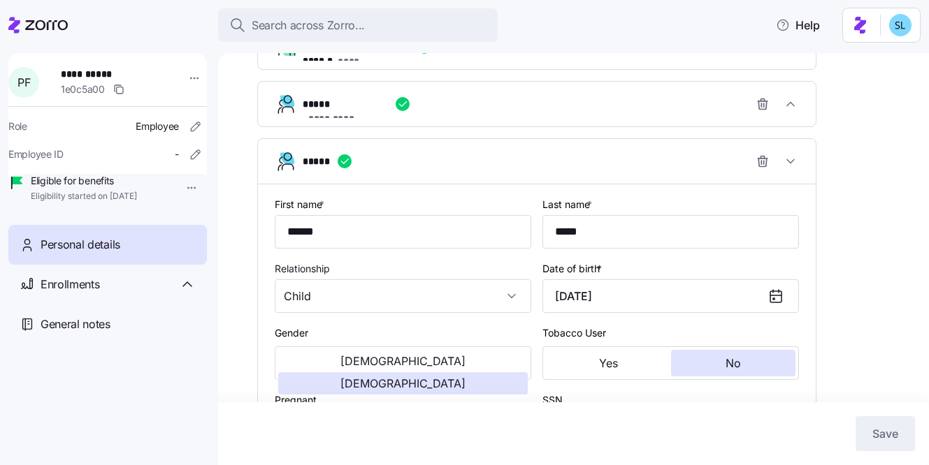
click at [396, 184] on button "*****" at bounding box center [537, 161] width 558 height 45
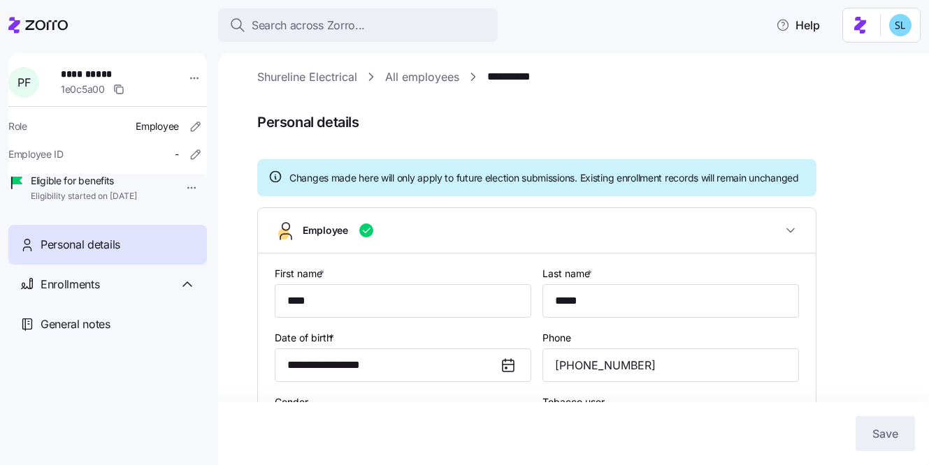
scroll to position [0, 0]
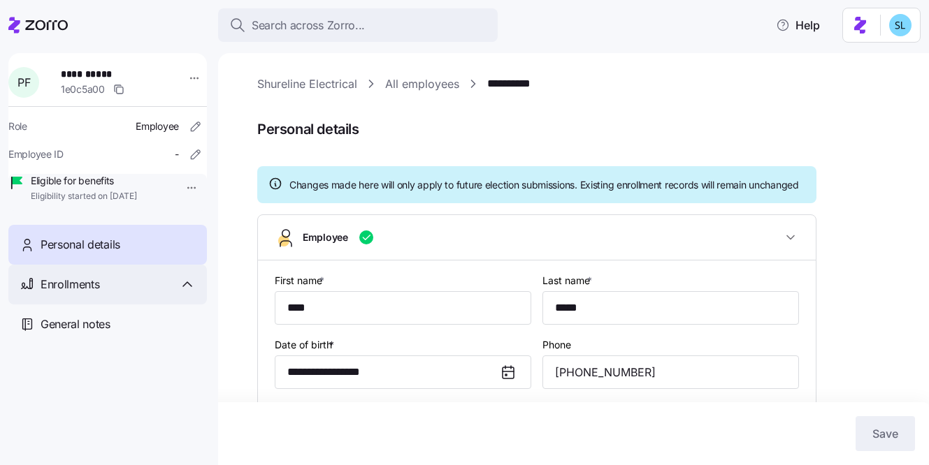
click at [128, 294] on div "Enrollments" at bounding box center [118, 284] width 155 height 17
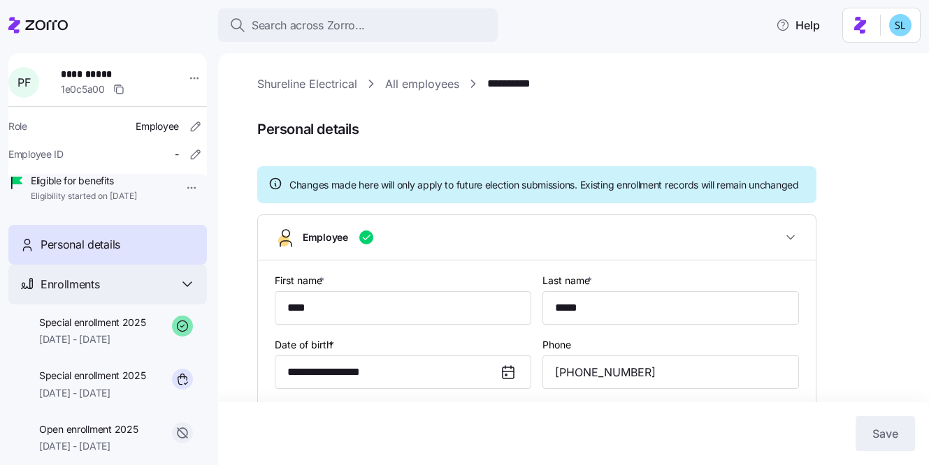
scroll to position [92, 0]
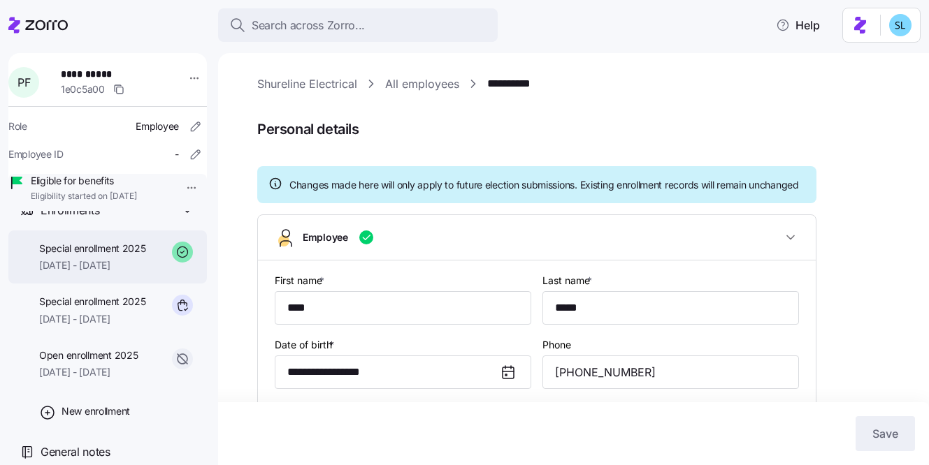
click at [119, 267] on span "[DATE] - [DATE]" at bounding box center [92, 266] width 107 height 14
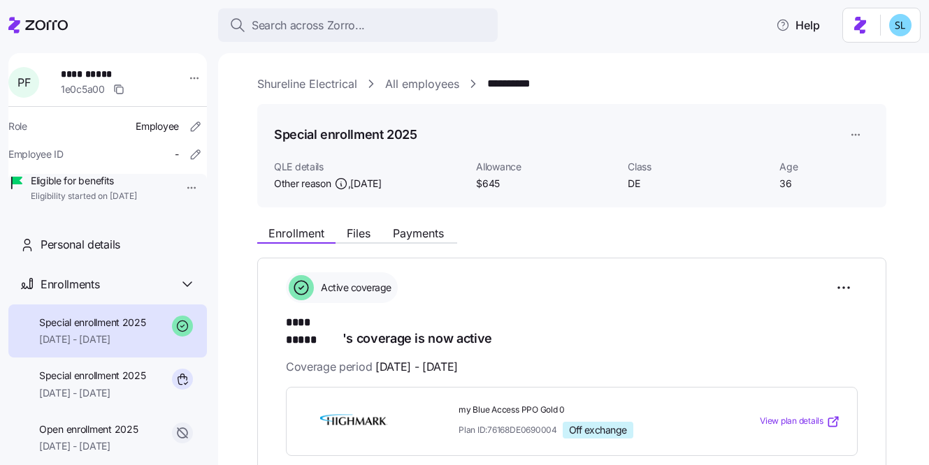
click at [853, 136] on html "**********" at bounding box center [464, 228] width 929 height 457
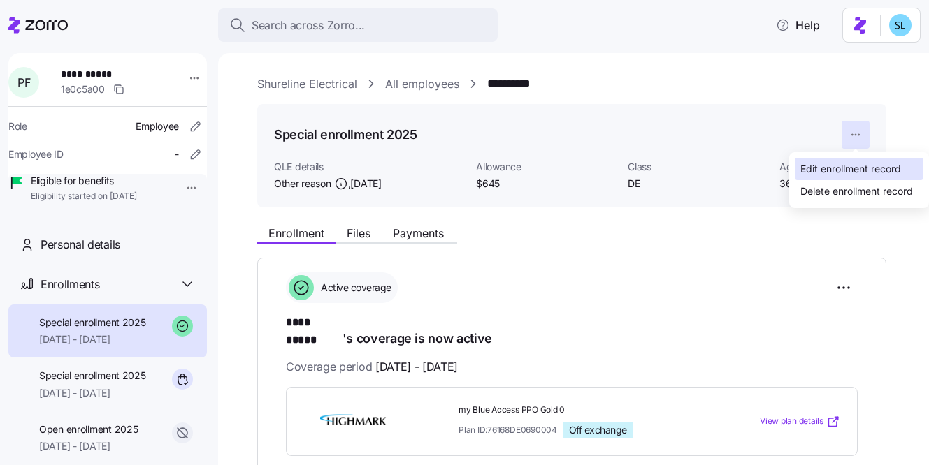
click at [860, 165] on div "Edit enrollment record" at bounding box center [850, 168] width 101 height 15
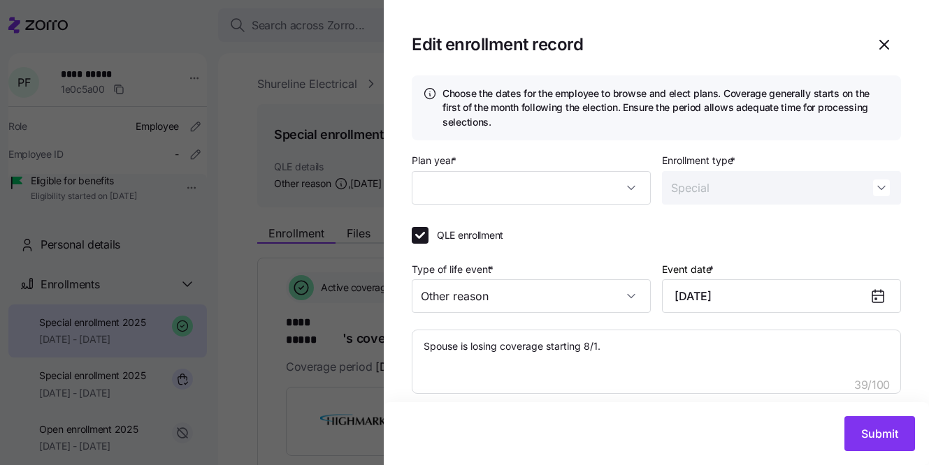
type textarea "x"
type input "2025"
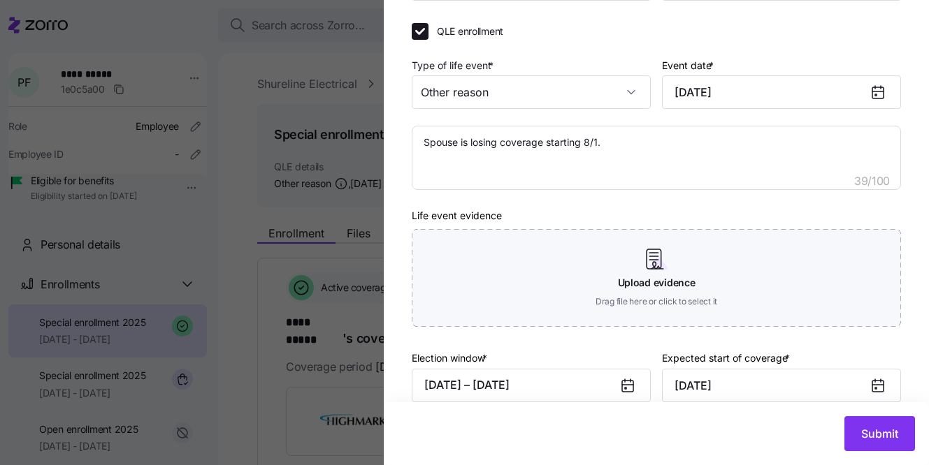
scroll to position [227, 0]
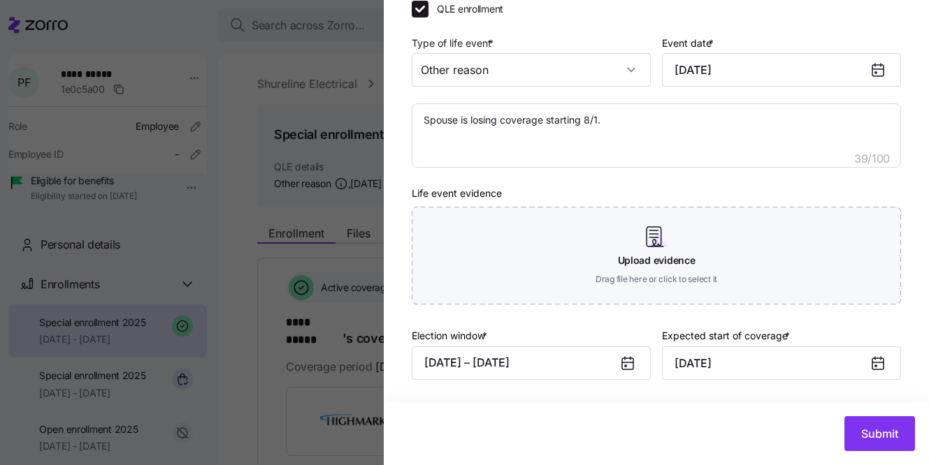
click at [311, 293] on div at bounding box center [464, 232] width 929 height 465
type textarea "x"
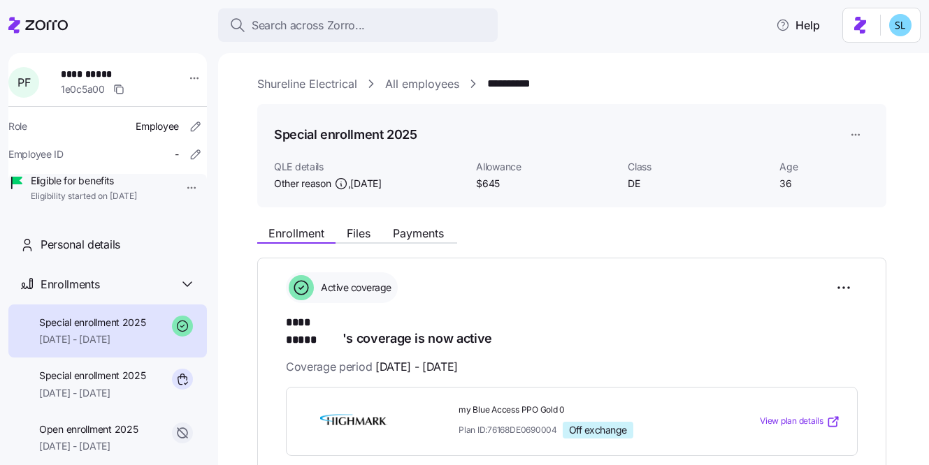
click at [859, 131] on html "**********" at bounding box center [464, 228] width 929 height 457
click at [829, 83] on html "**********" at bounding box center [464, 228] width 929 height 457
click at [841, 291] on html "**********" at bounding box center [464, 228] width 929 height 457
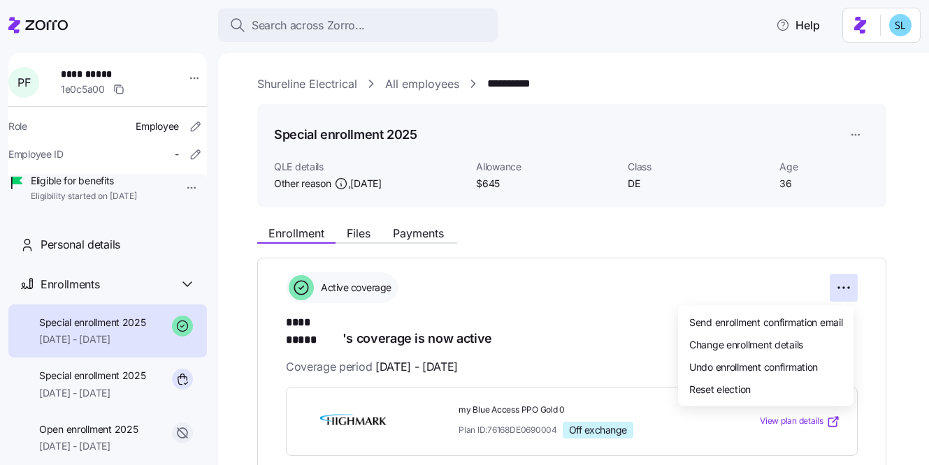
click at [814, 254] on html "**********" at bounding box center [464, 228] width 929 height 457
